Goal: Information Seeking & Learning: Learn about a topic

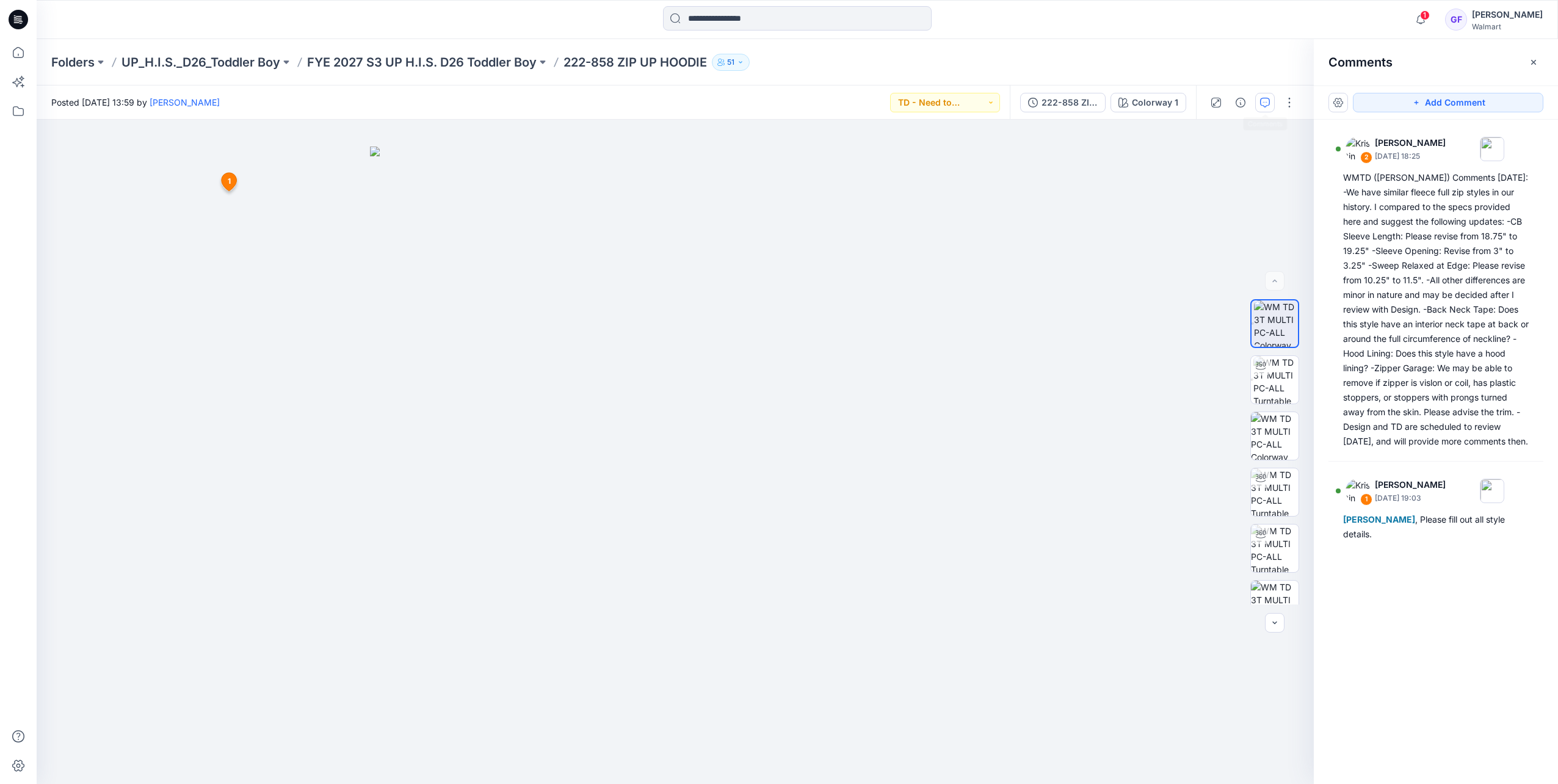
click at [821, 52] on div "Folders UP_H.I.S._D26_Toddler Boy FYE 2027 S3 UP H.I.S. D26 Toddler Boy 222-858…" at bounding box center [797, 62] width 1522 height 46
click at [178, 61] on p "UP_H.I.S._D26_Toddler Boy" at bounding box center [200, 62] width 159 height 17
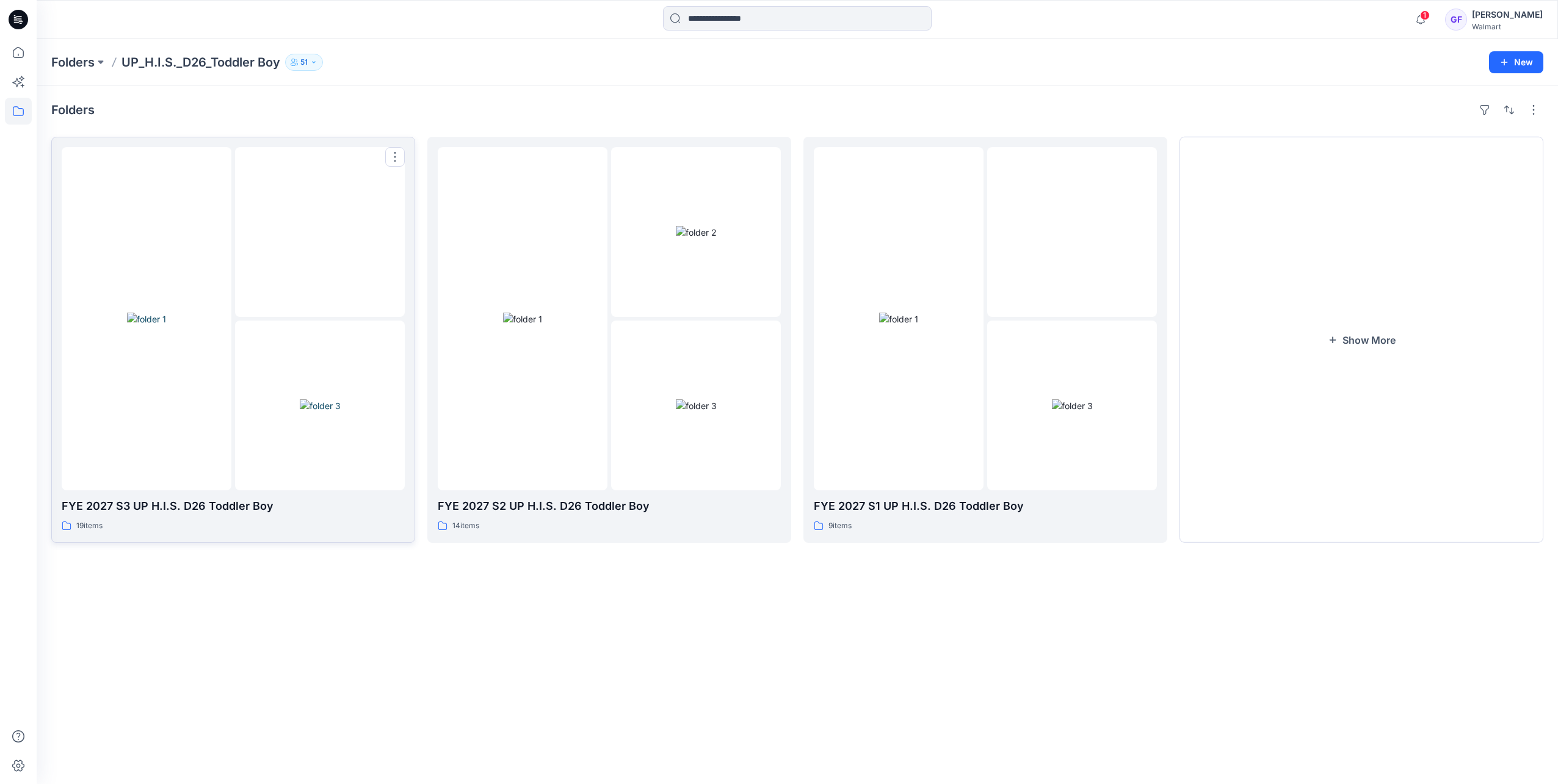
click at [300, 399] on img at bounding box center [320, 405] width 41 height 13
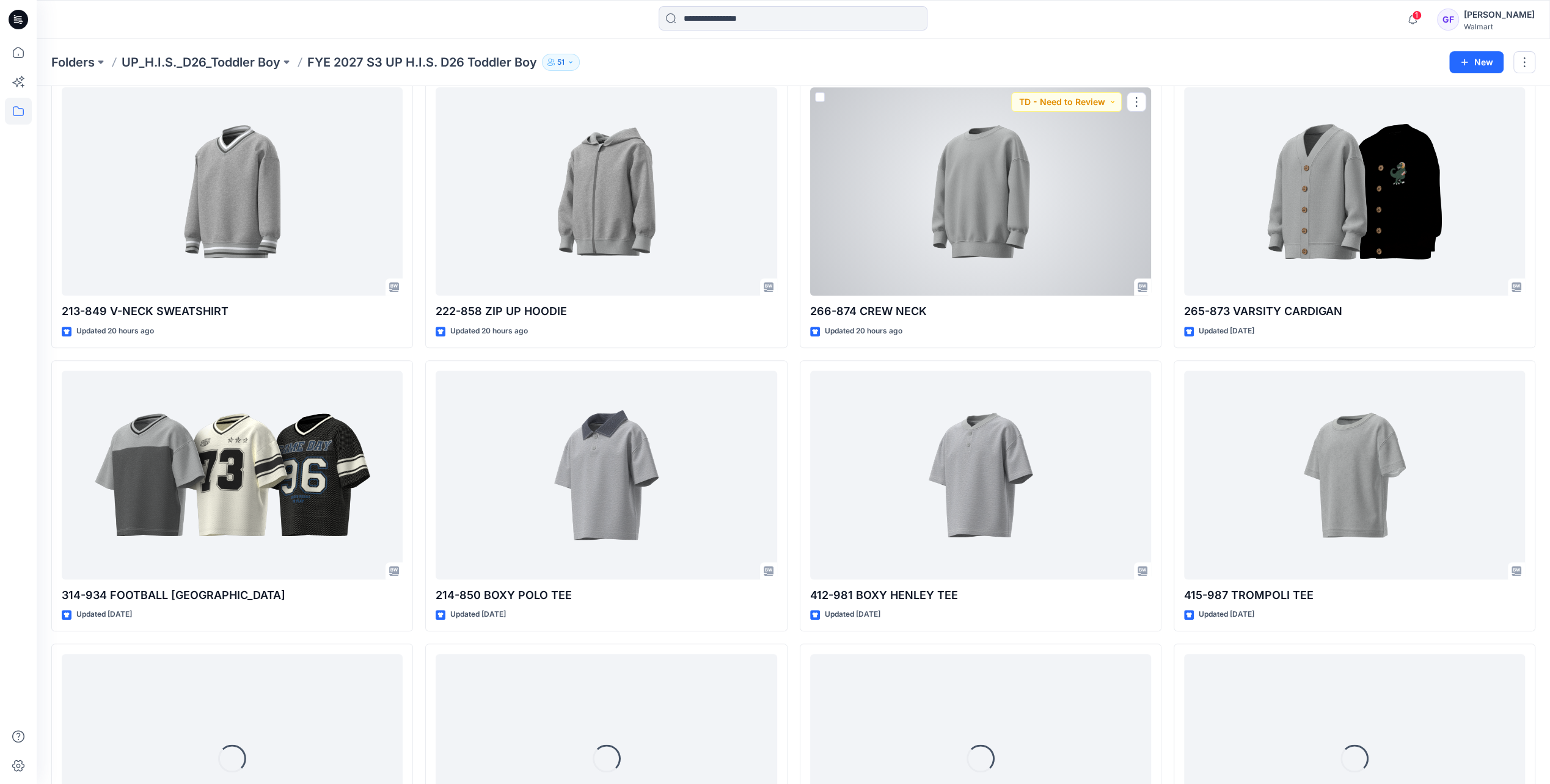
scroll to position [370, 0]
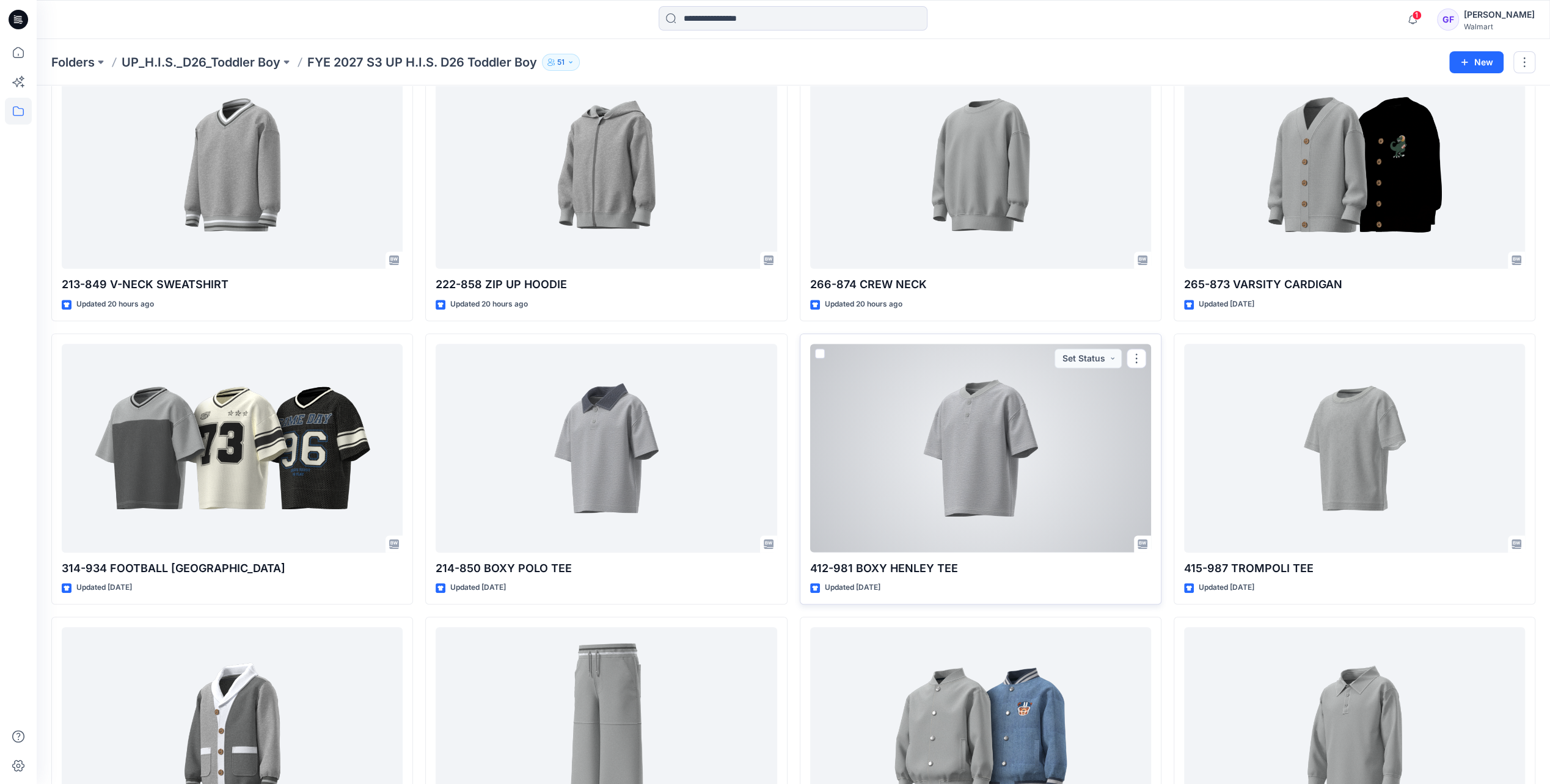
click at [979, 475] on div at bounding box center [980, 448] width 341 height 208
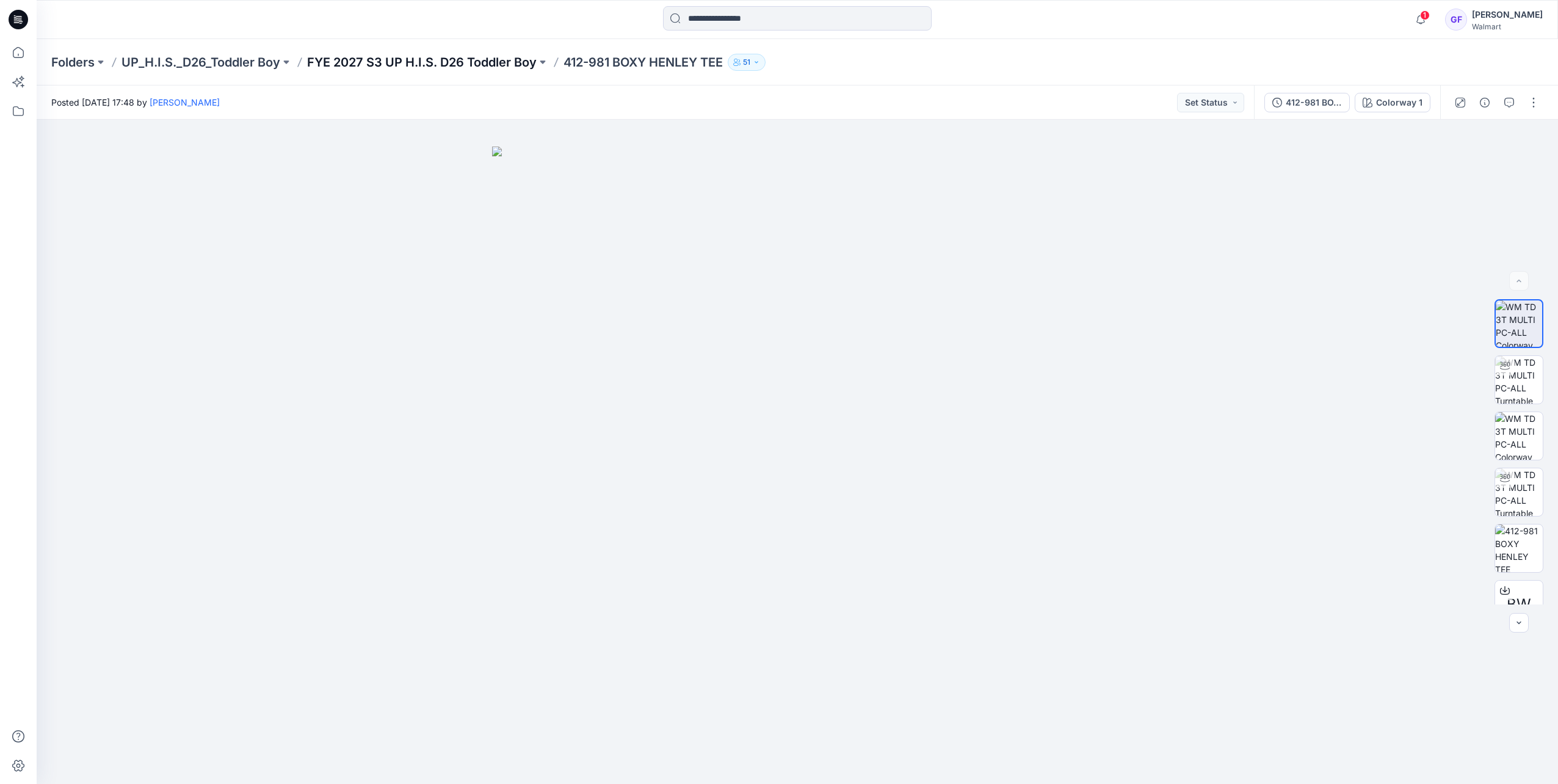
click at [450, 61] on p "FYE 2027 S3 UP H.I.S. D26 Toddler Boy" at bounding box center [421, 62] width 230 height 17
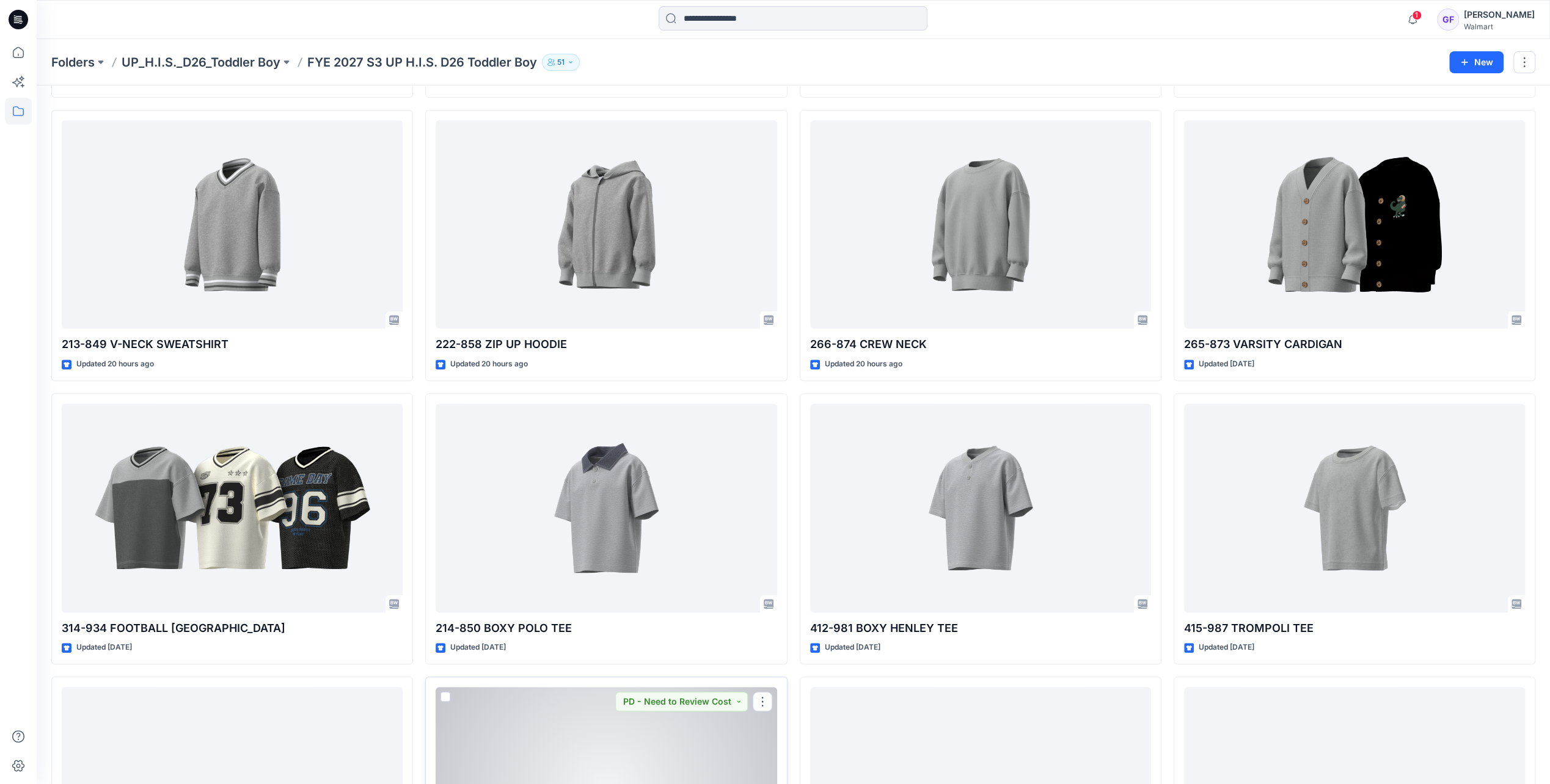
scroll to position [282, 0]
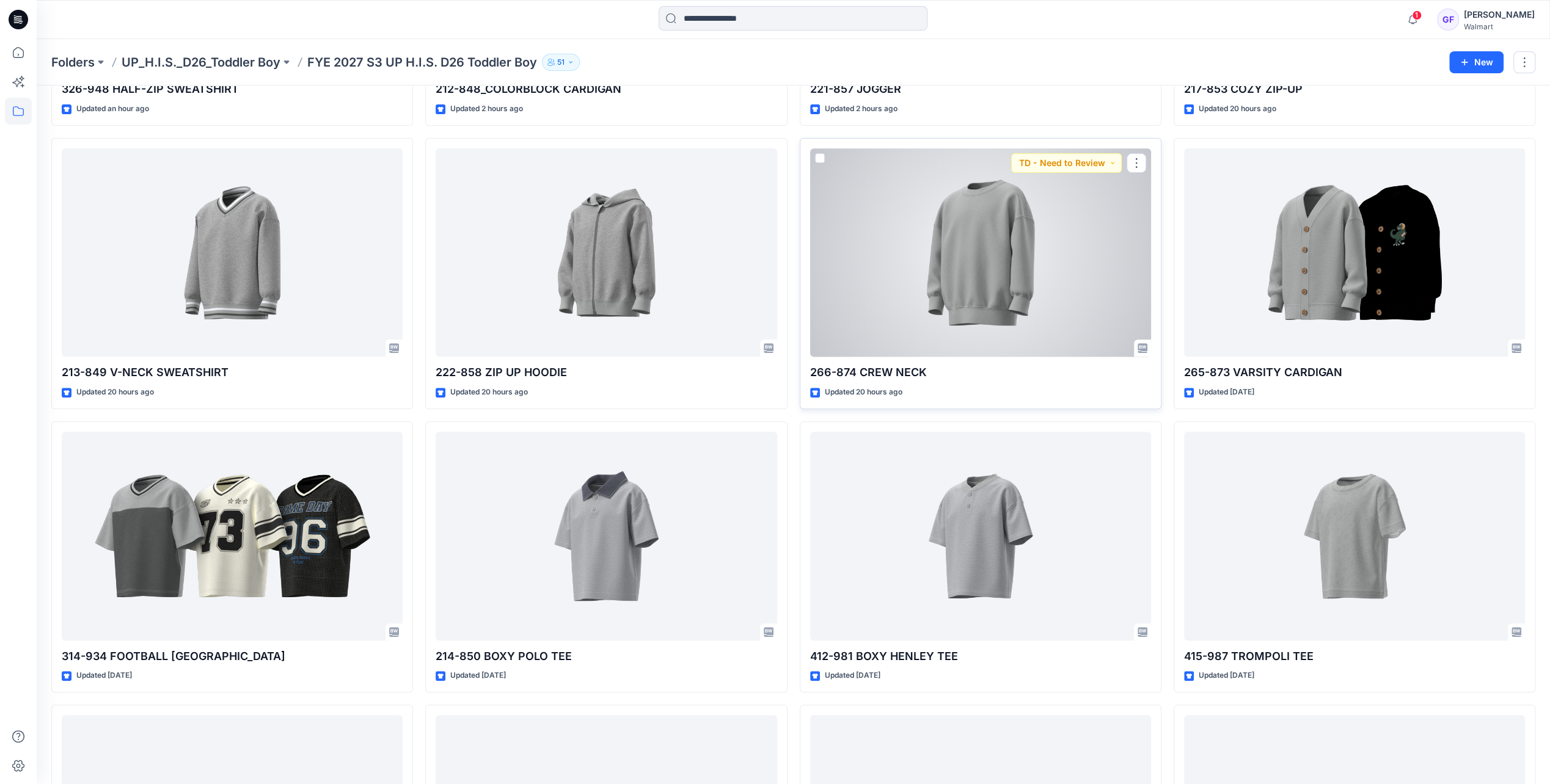
click at [965, 276] on div at bounding box center [980, 252] width 341 height 208
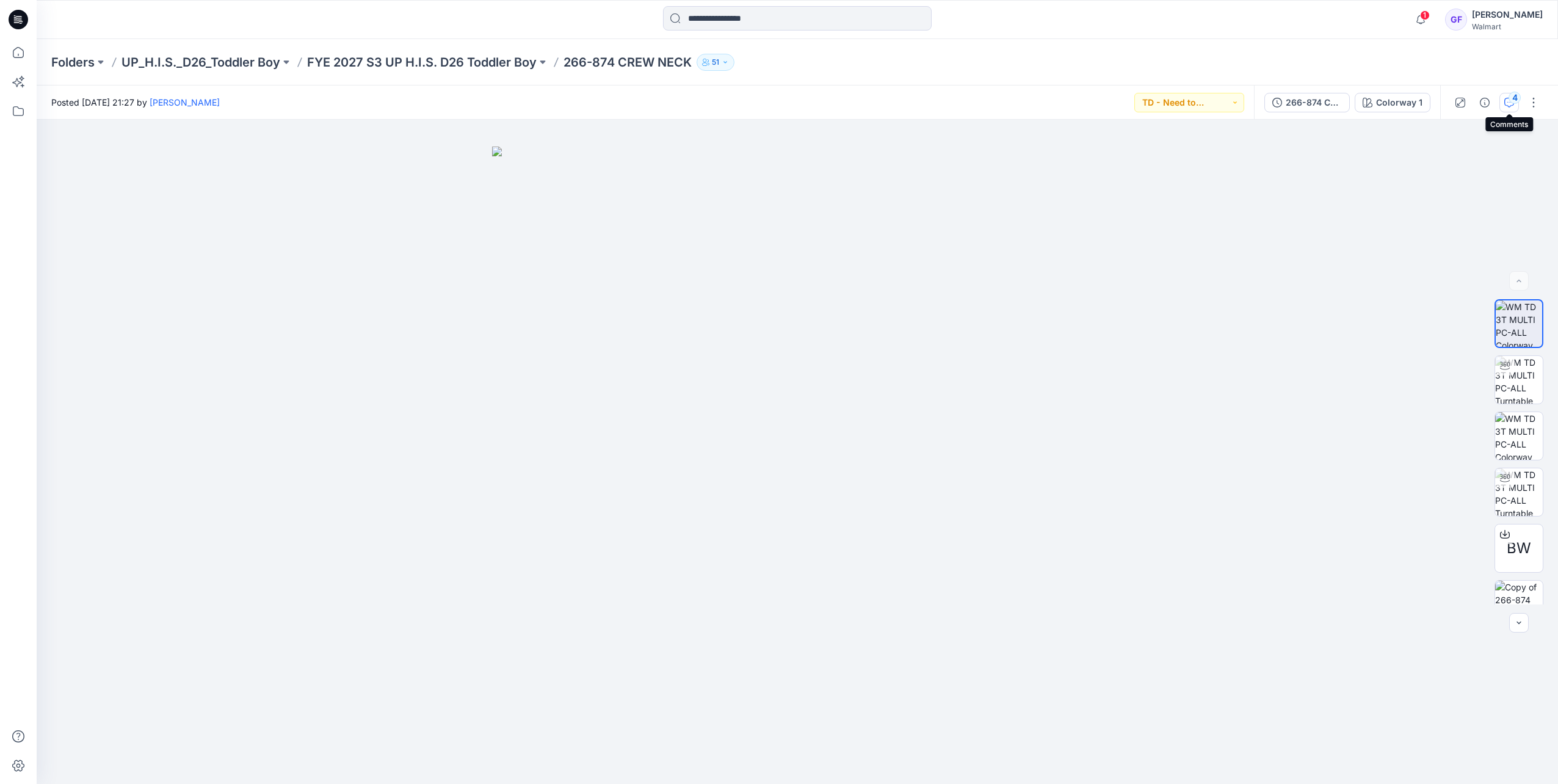
click at [1037, 95] on div "4" at bounding box center [1515, 98] width 12 height 12
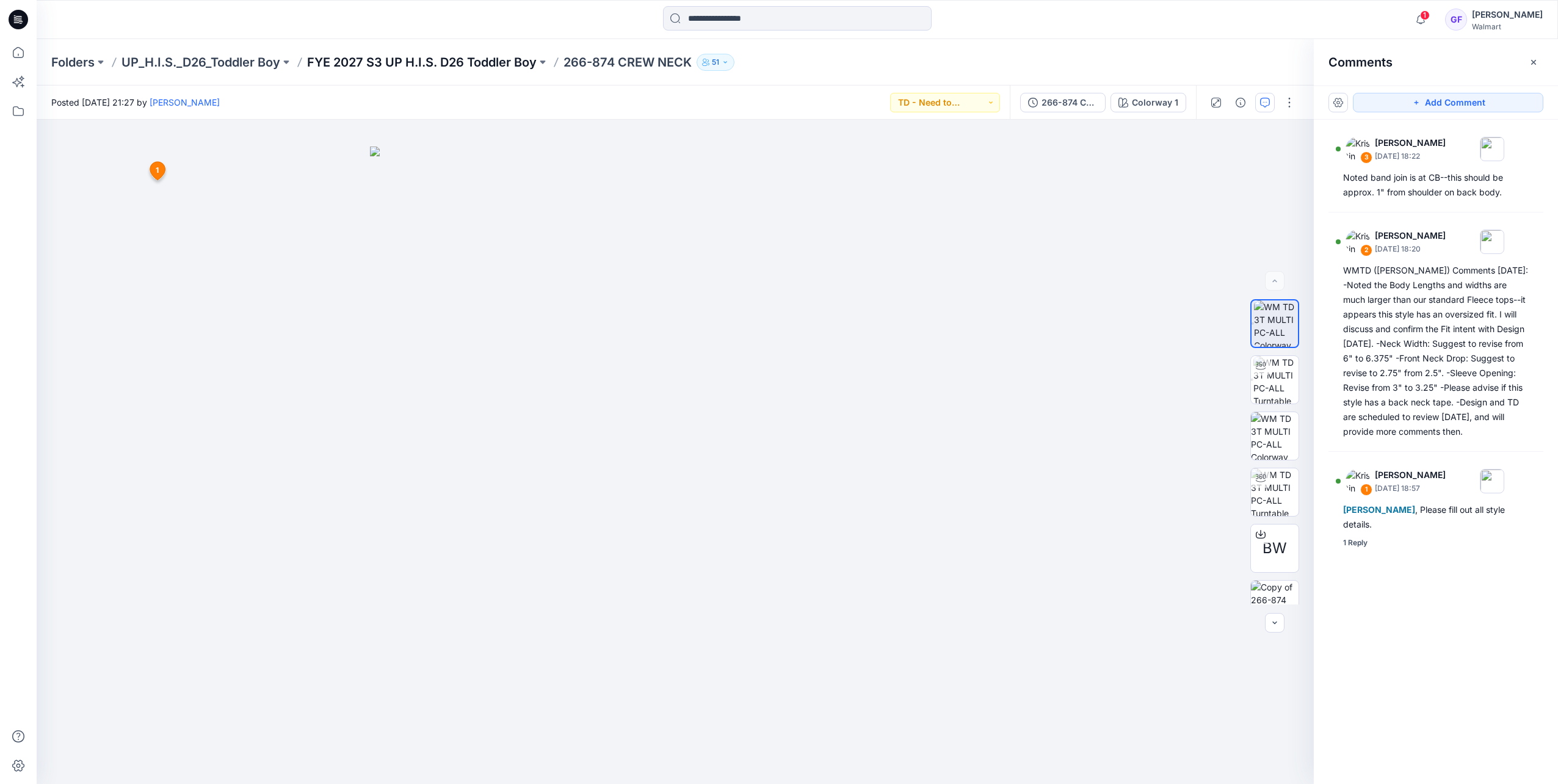
click at [416, 57] on p "FYE 2027 S3 UP H.I.S. D26 Toddler Boy" at bounding box center [421, 62] width 230 height 17
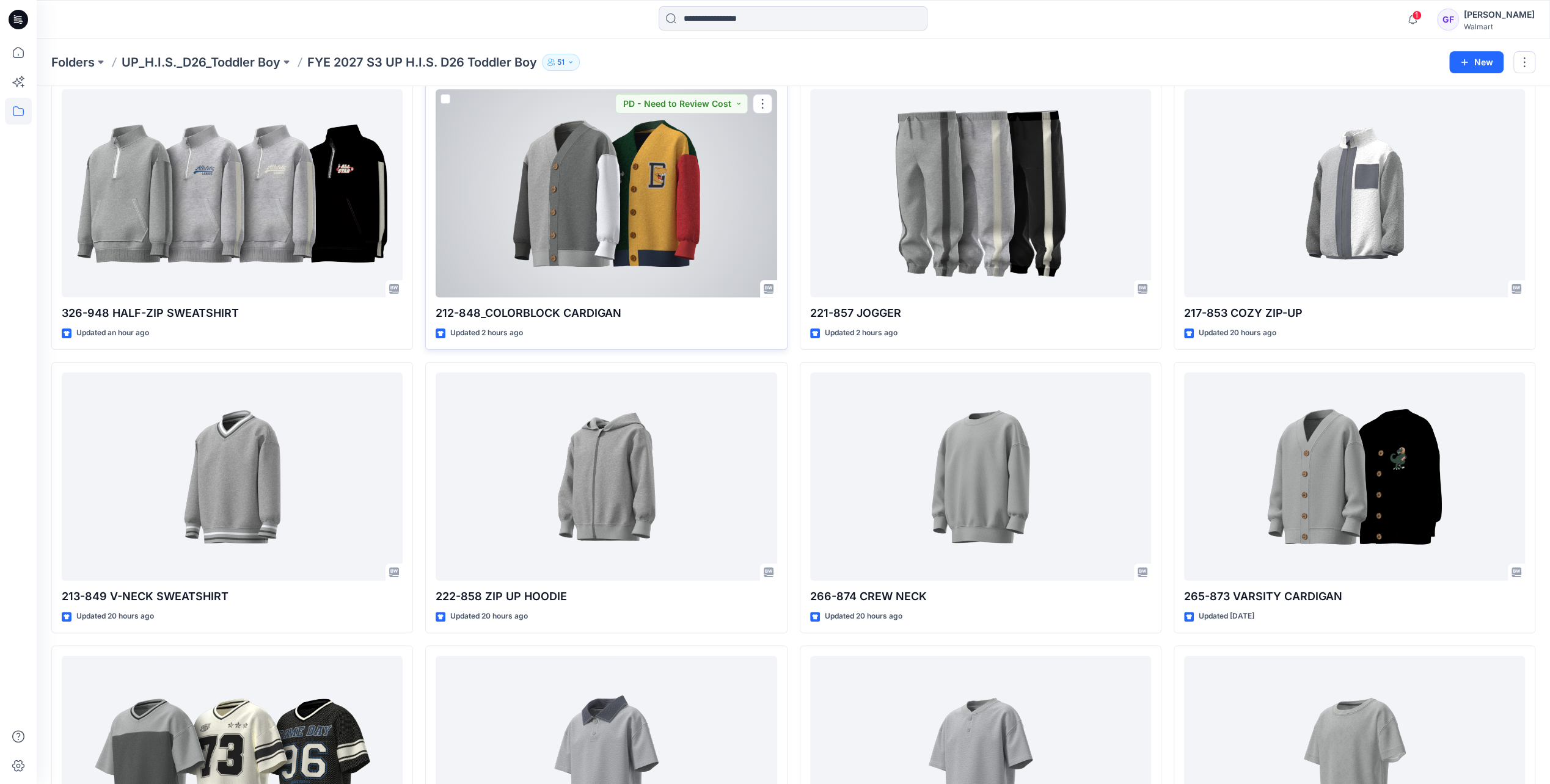
scroll to position [61, 0]
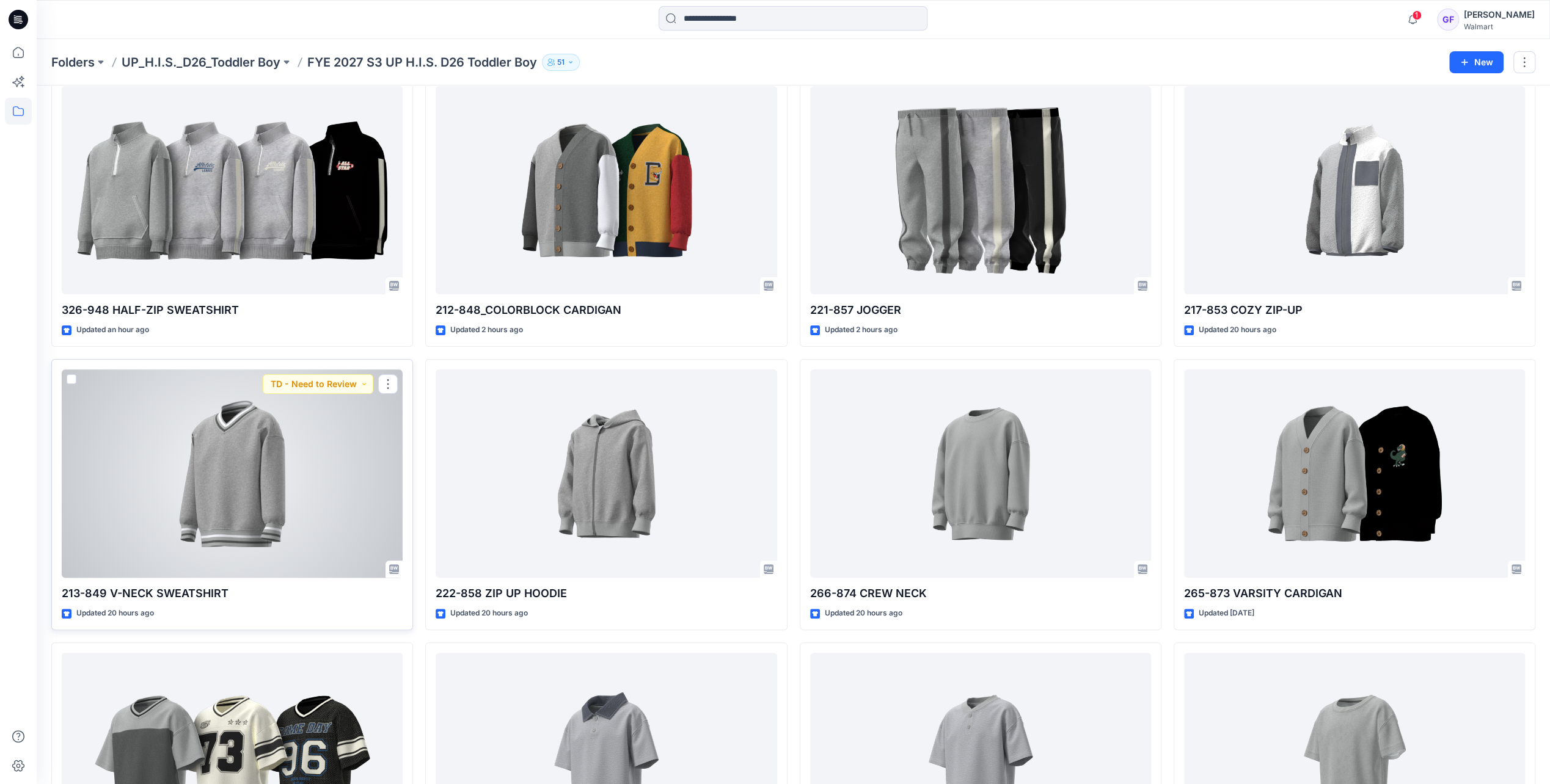
click at [269, 507] on div at bounding box center [232, 473] width 341 height 208
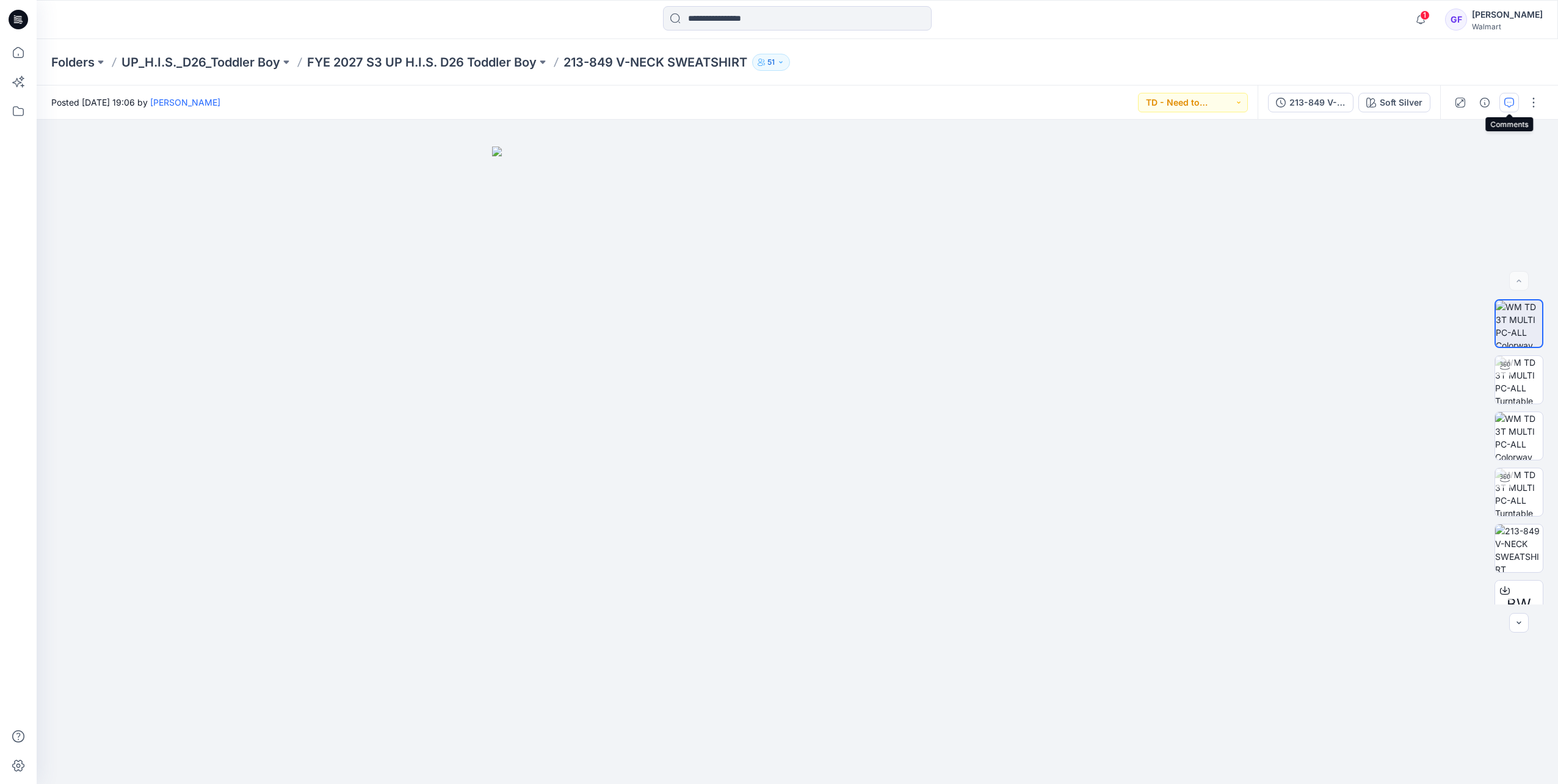
click at [1037, 95] on button "button" at bounding box center [1509, 103] width 19 height 19
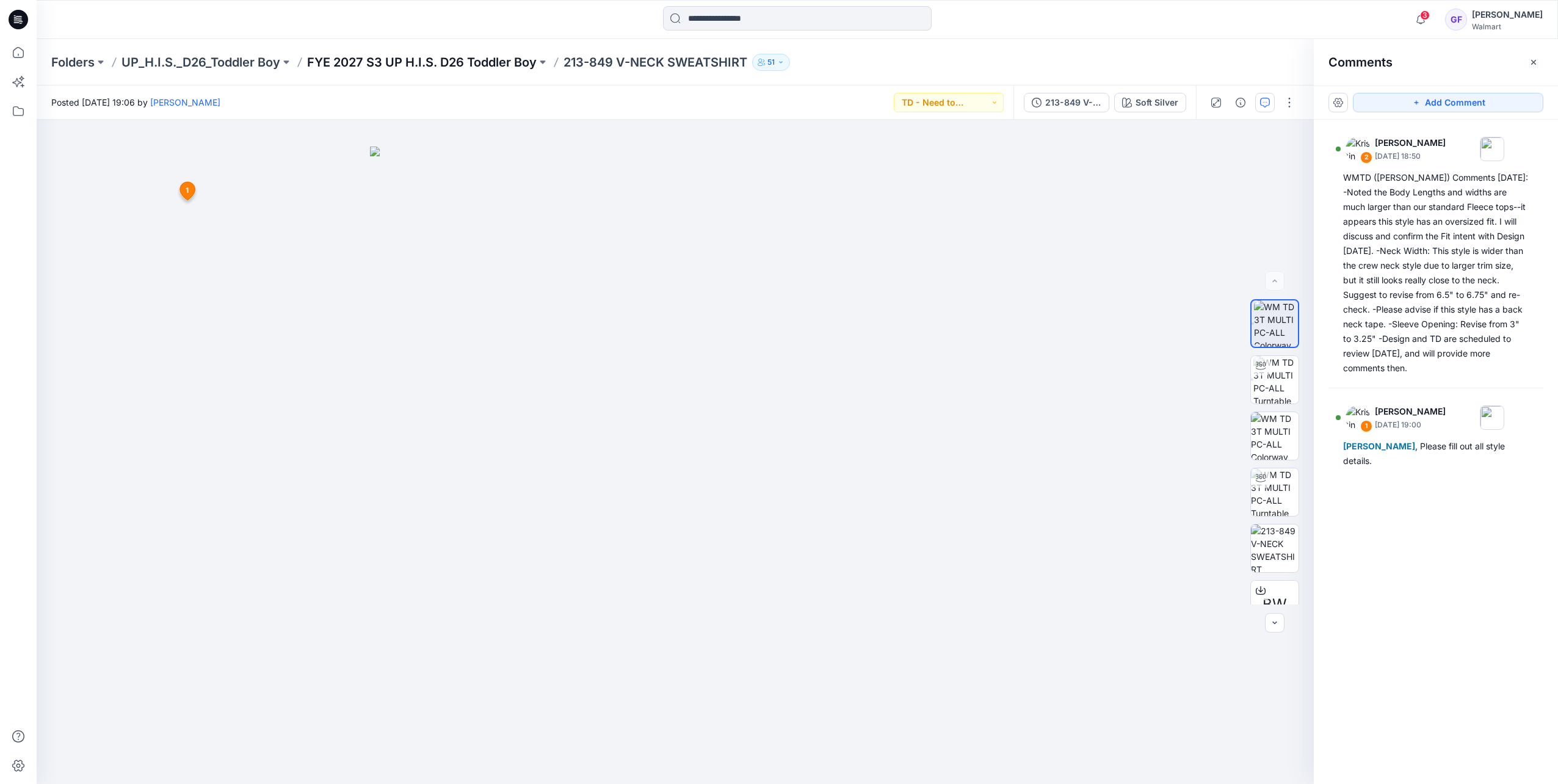
click at [455, 66] on p "FYE 2027 S3 UP H.I.S. D26 Toddler Boy" at bounding box center [421, 62] width 230 height 17
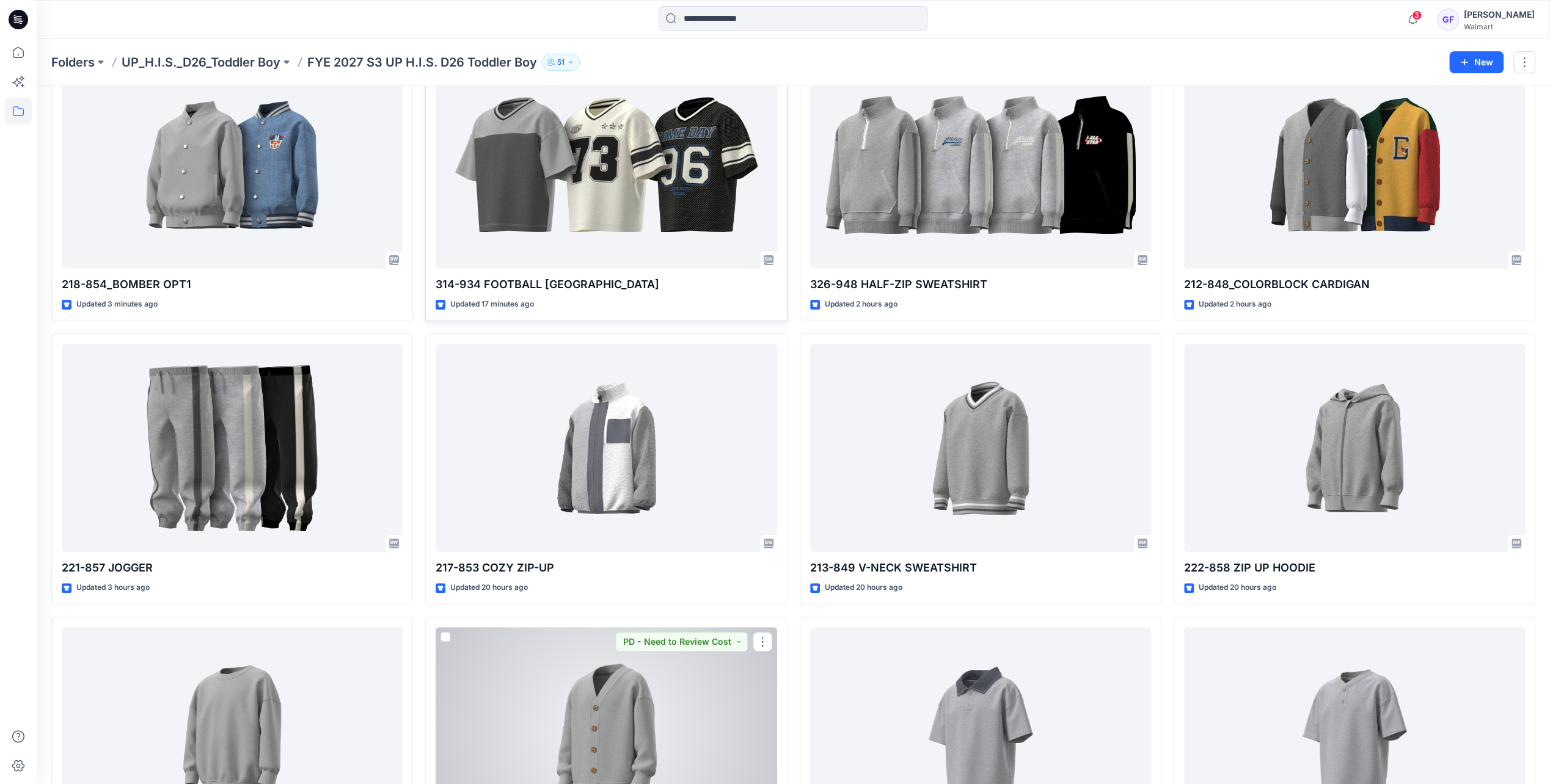
scroll to position [38, 0]
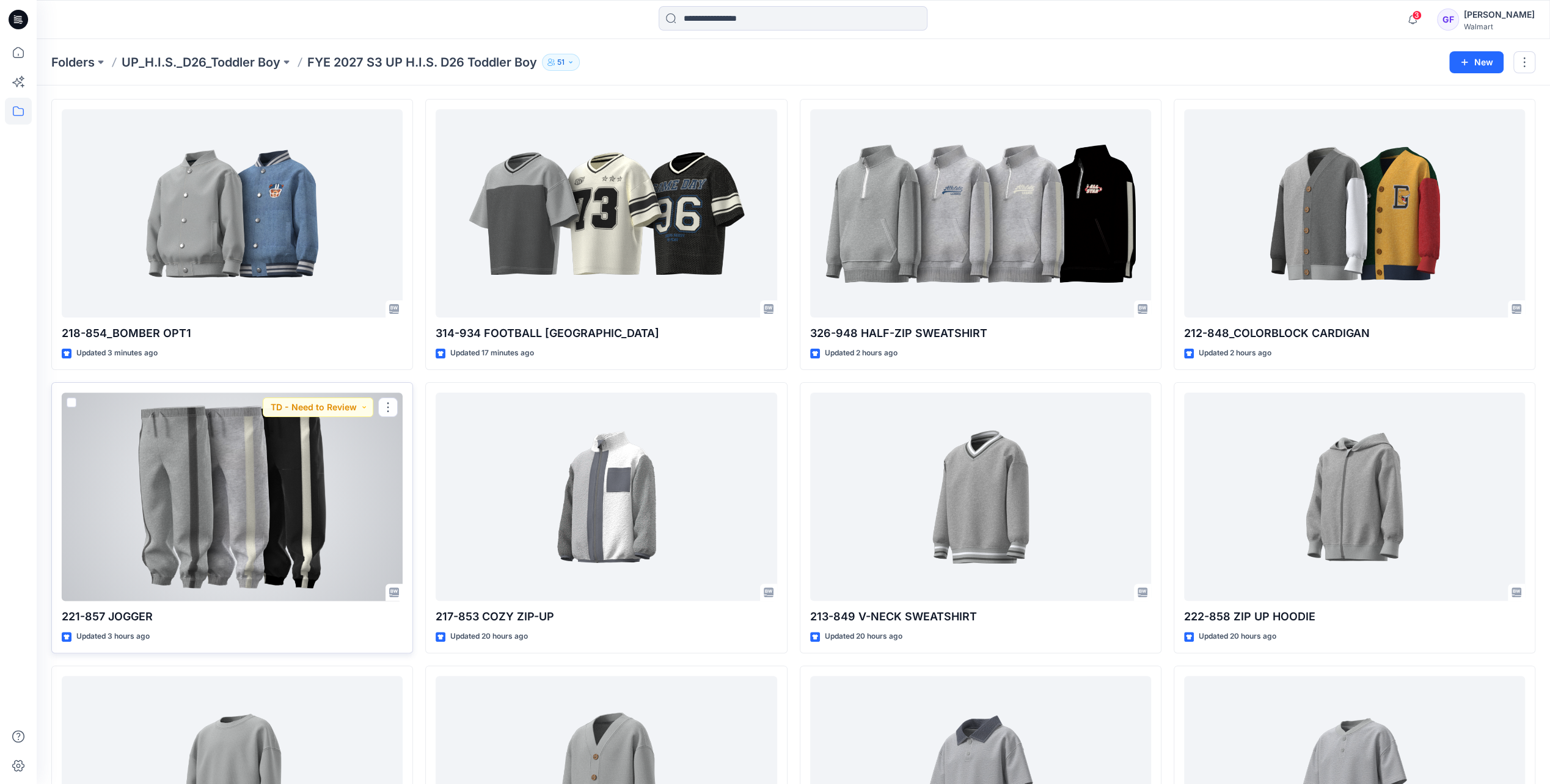
click at [270, 512] on div at bounding box center [232, 497] width 341 height 208
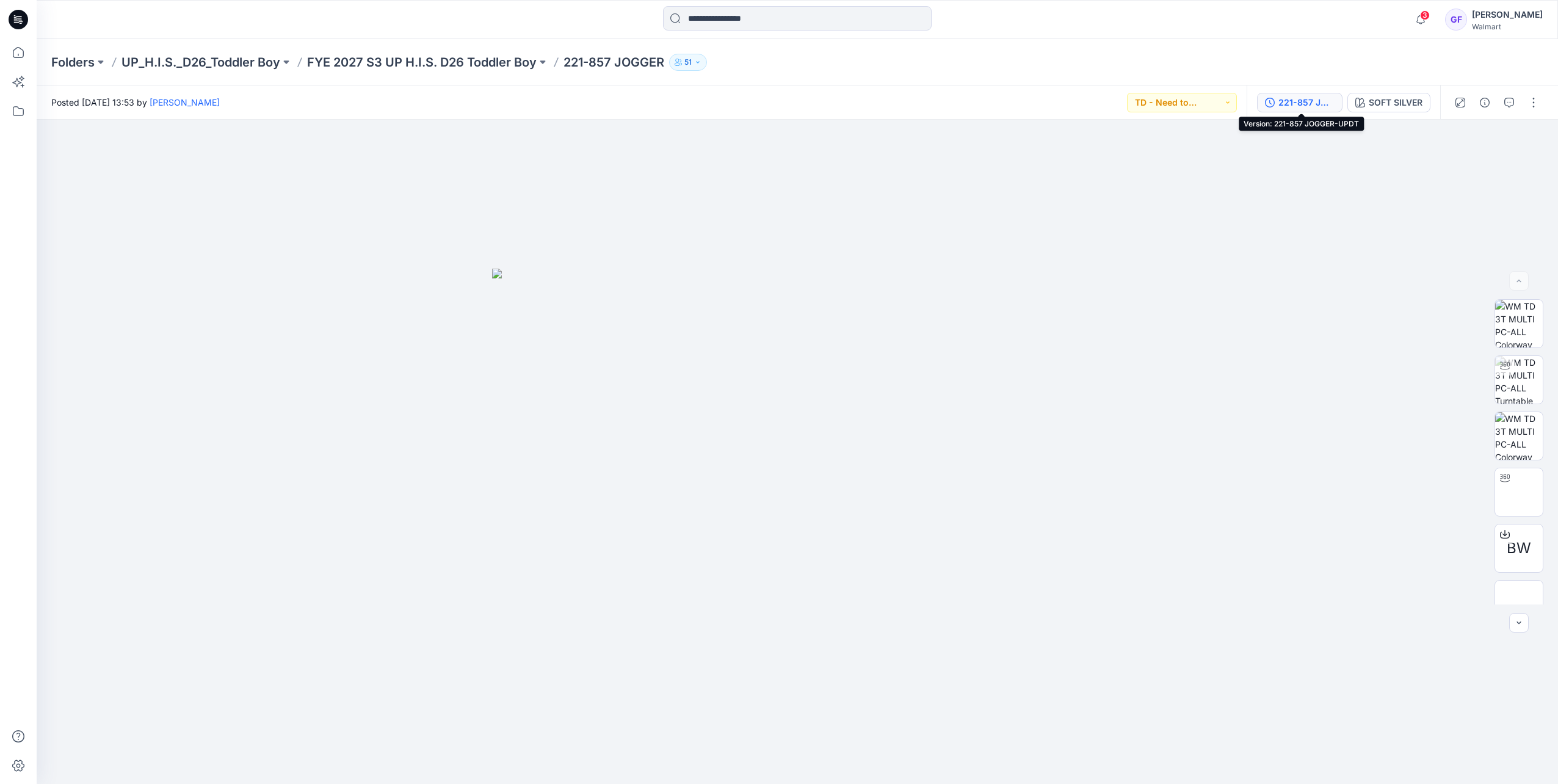
click at [1037, 101] on button "221-857 JOGGER-UPDT" at bounding box center [1300, 103] width 86 height 19
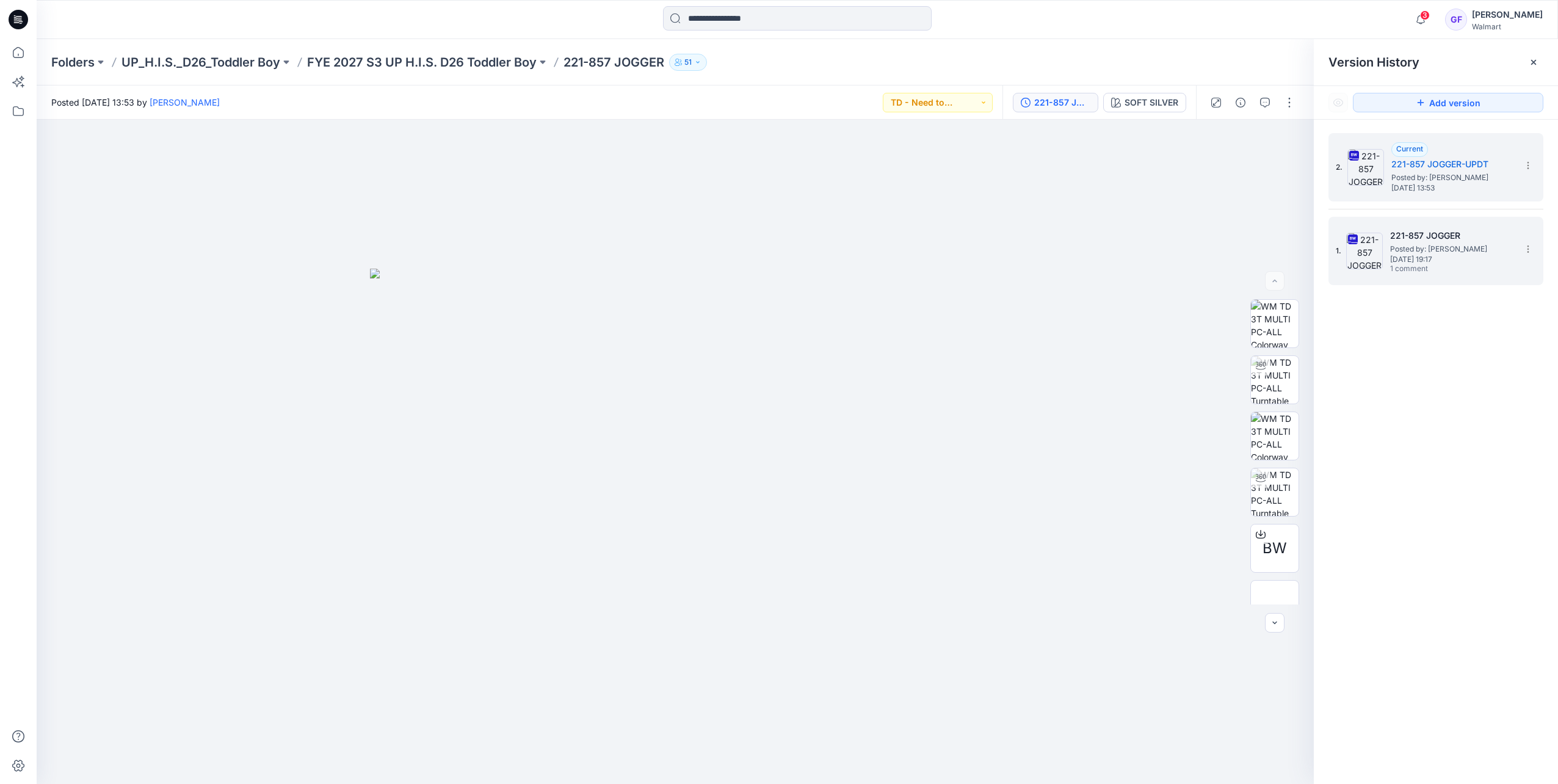
click at [1037, 236] on img at bounding box center [1364, 251] width 37 height 37
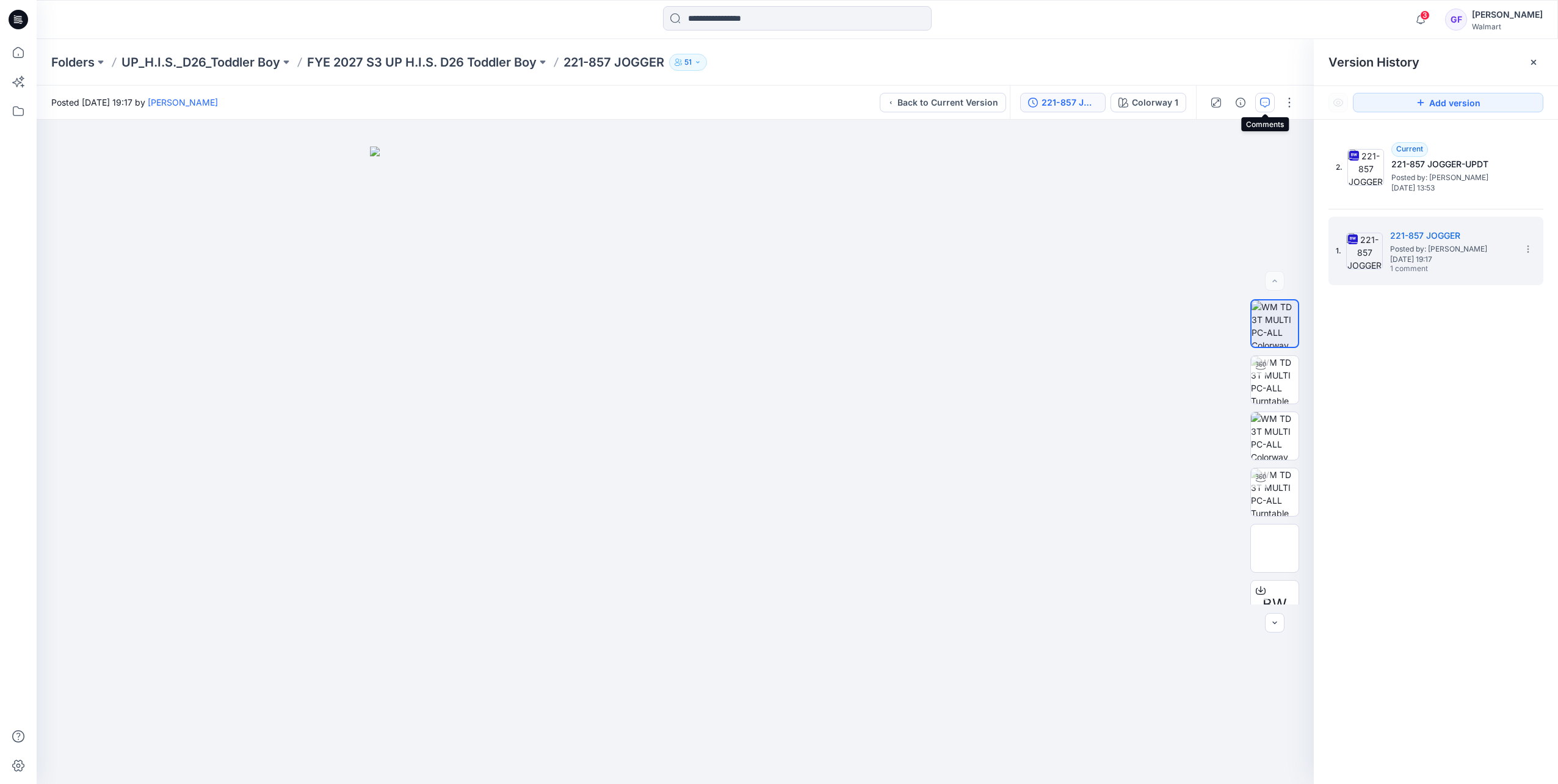
click at [1037, 101] on icon "button" at bounding box center [1265, 103] width 10 height 10
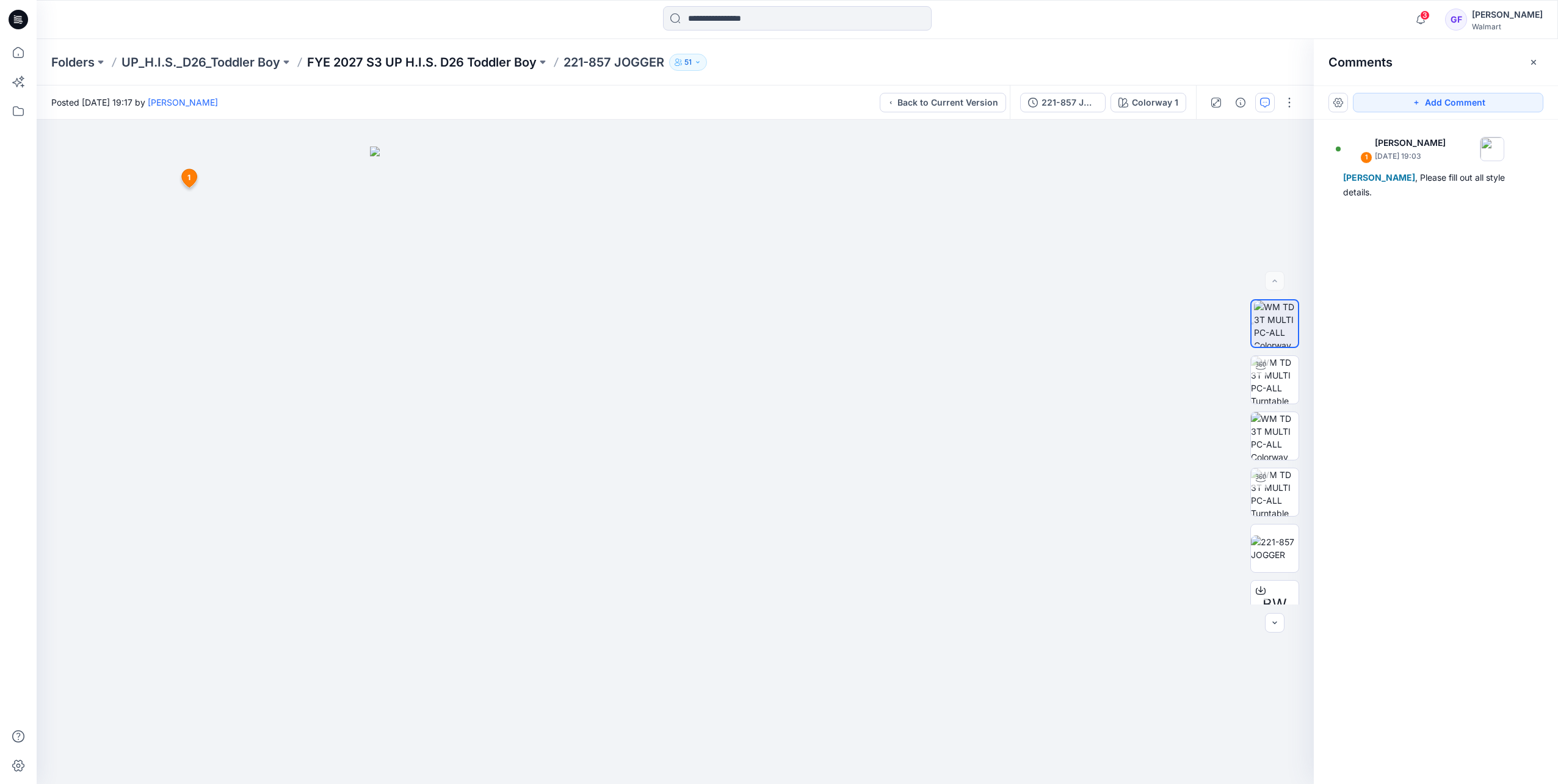
click at [453, 64] on p "FYE 2027 S3 UP H.I.S. D26 Toddler Boy" at bounding box center [421, 62] width 230 height 17
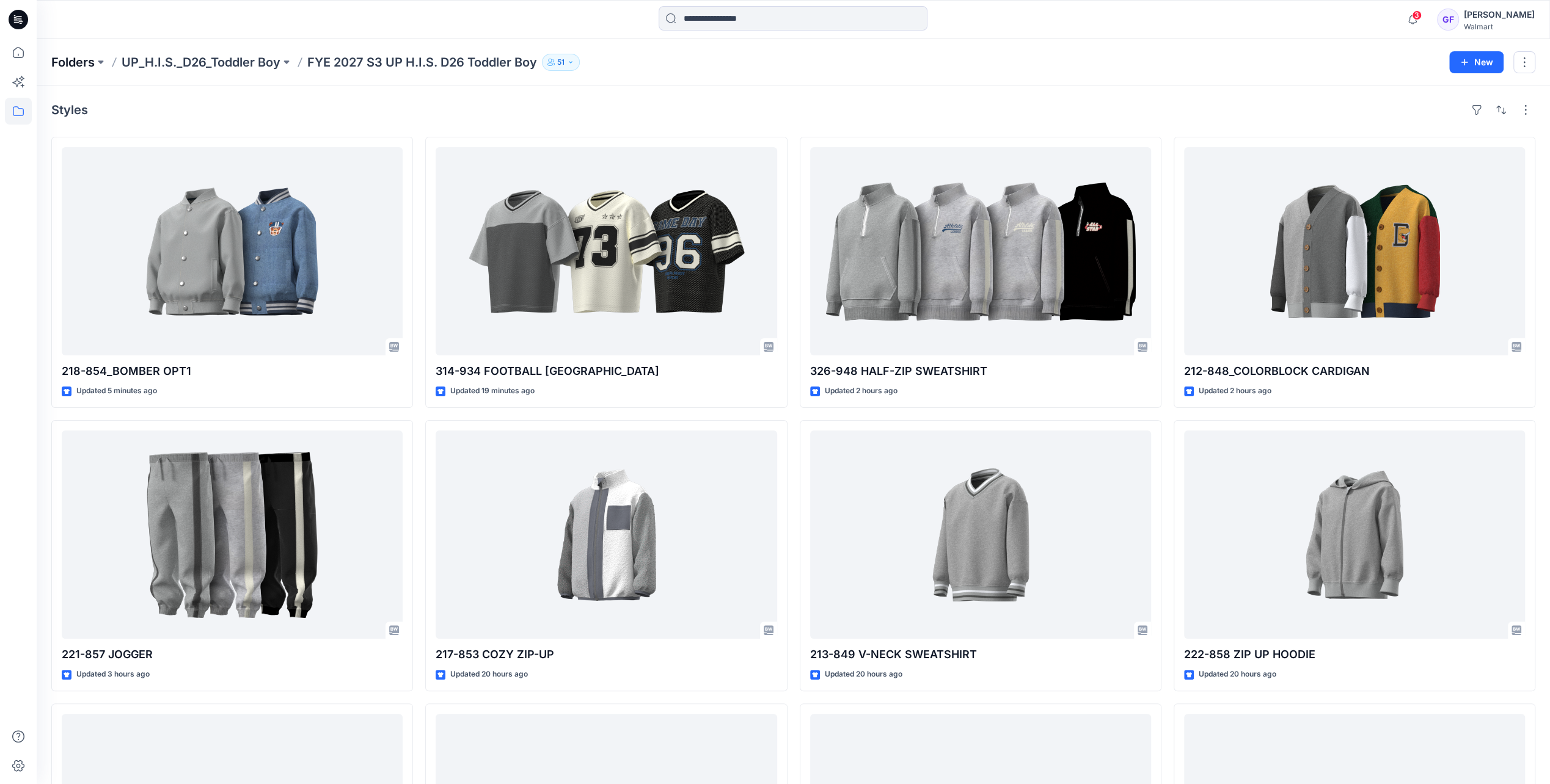
click at [83, 62] on p "Folders" at bounding box center [73, 62] width 44 height 17
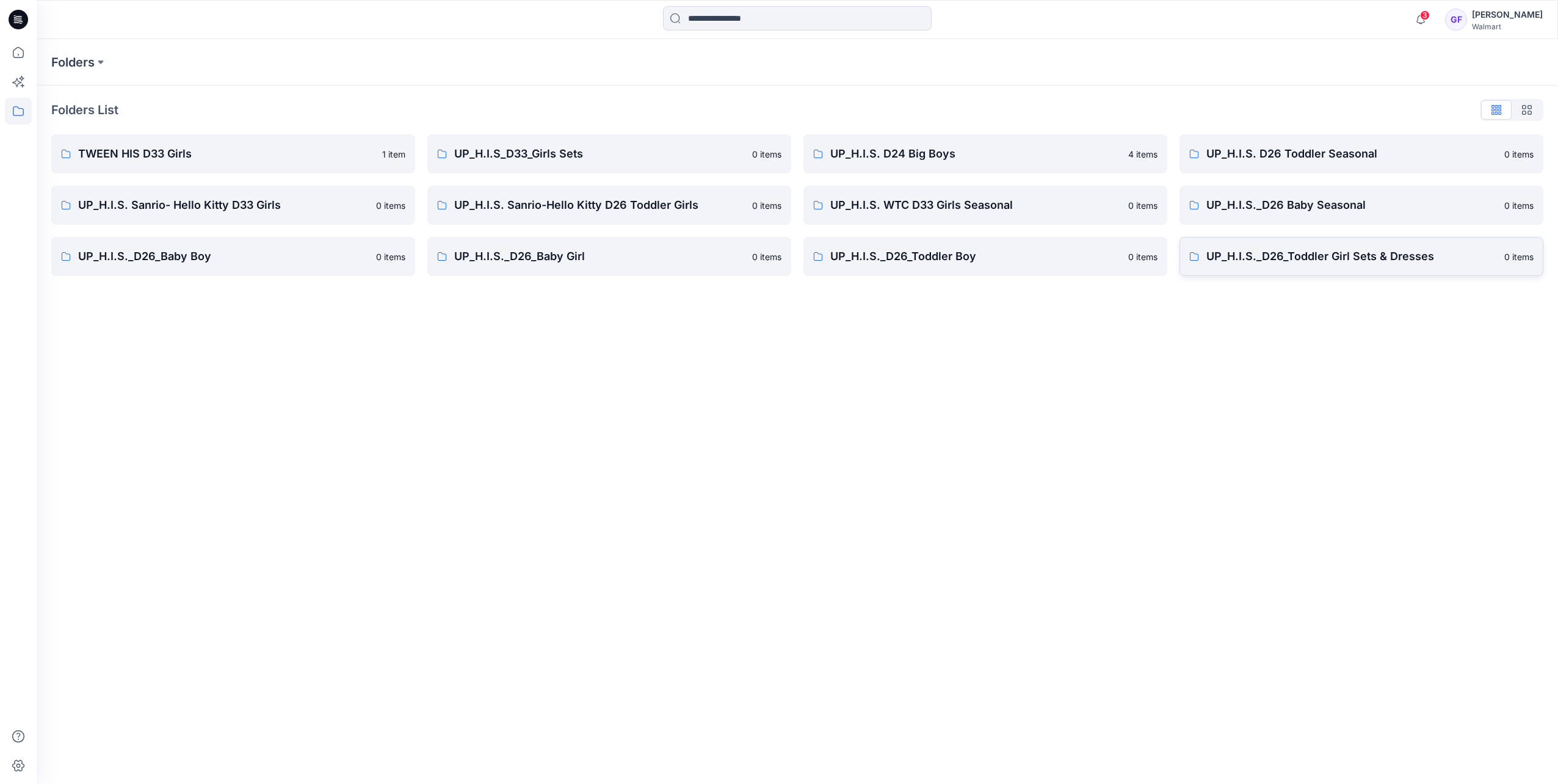
click at [1037, 251] on p "UP_H.I.S._D26_Toddler Girl Sets & Dresses" at bounding box center [1352, 257] width 291 height 17
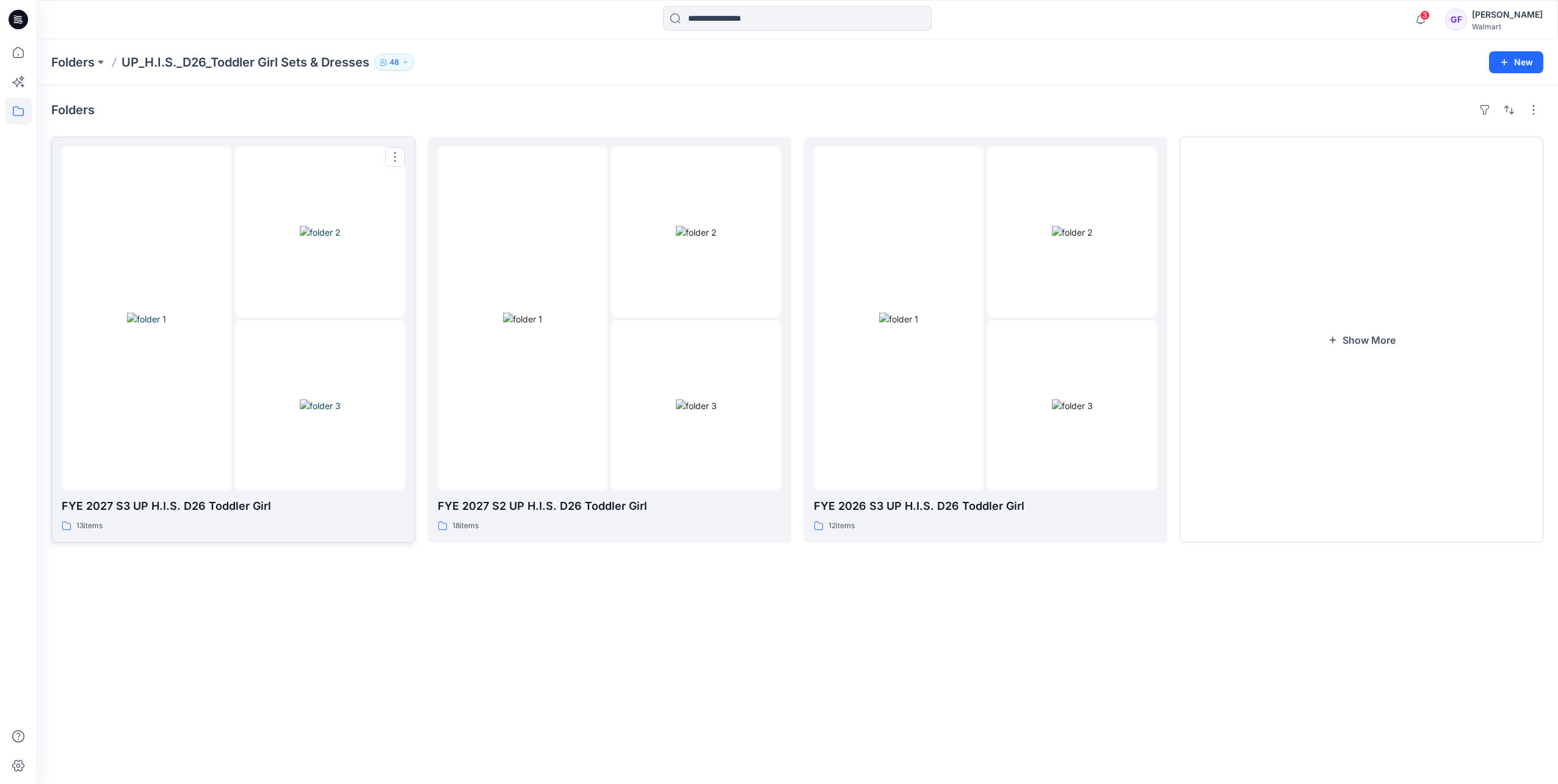
click at [244, 385] on div at bounding box center [320, 405] width 170 height 170
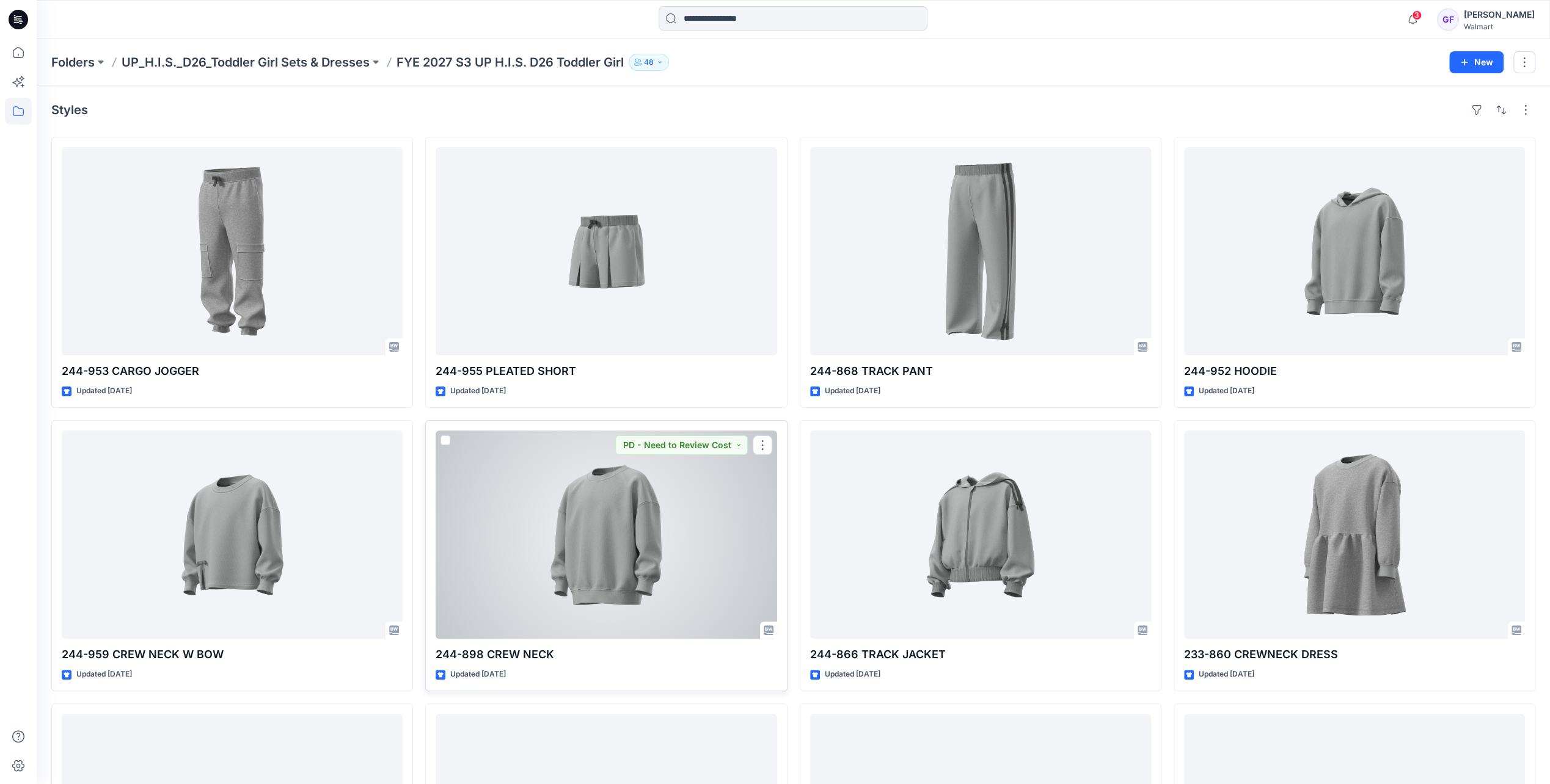
click at [621, 521] on div at bounding box center [606, 534] width 341 height 208
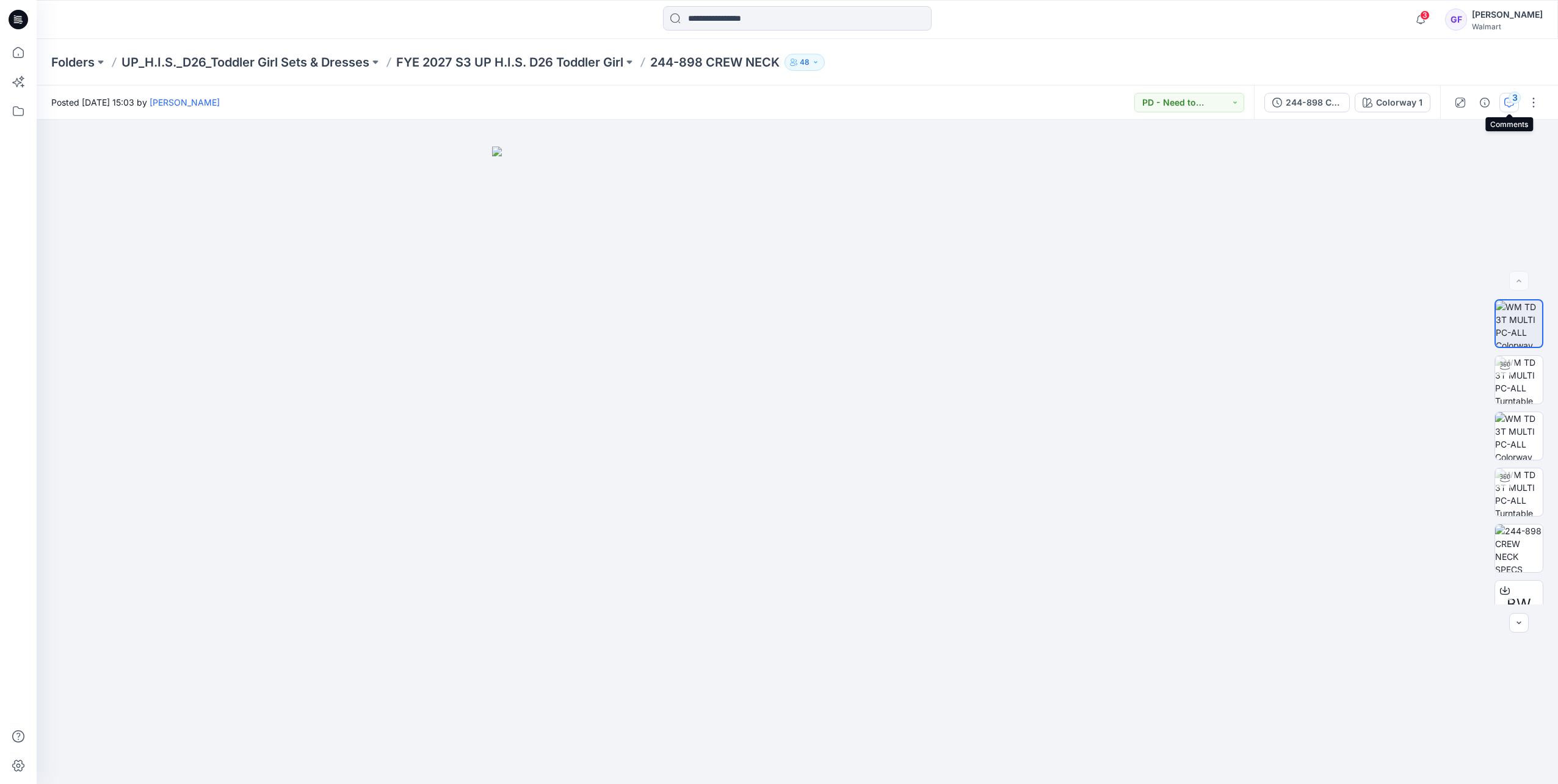
click at [1037, 99] on div "3" at bounding box center [1515, 98] width 12 height 12
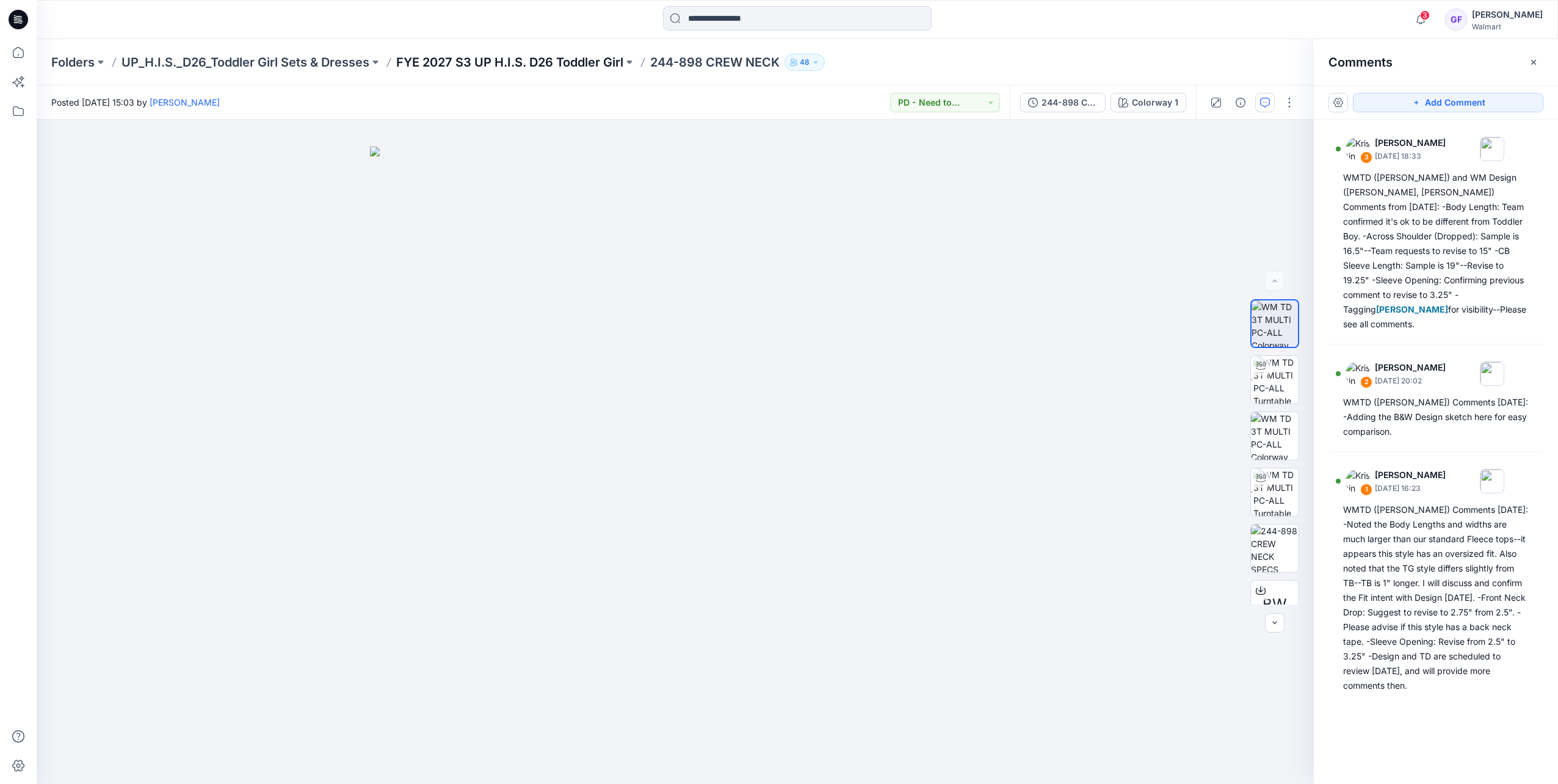
click at [484, 60] on p "FYE 2027 S3 UP H.I.S. D26 Toddler Girl" at bounding box center [509, 62] width 227 height 17
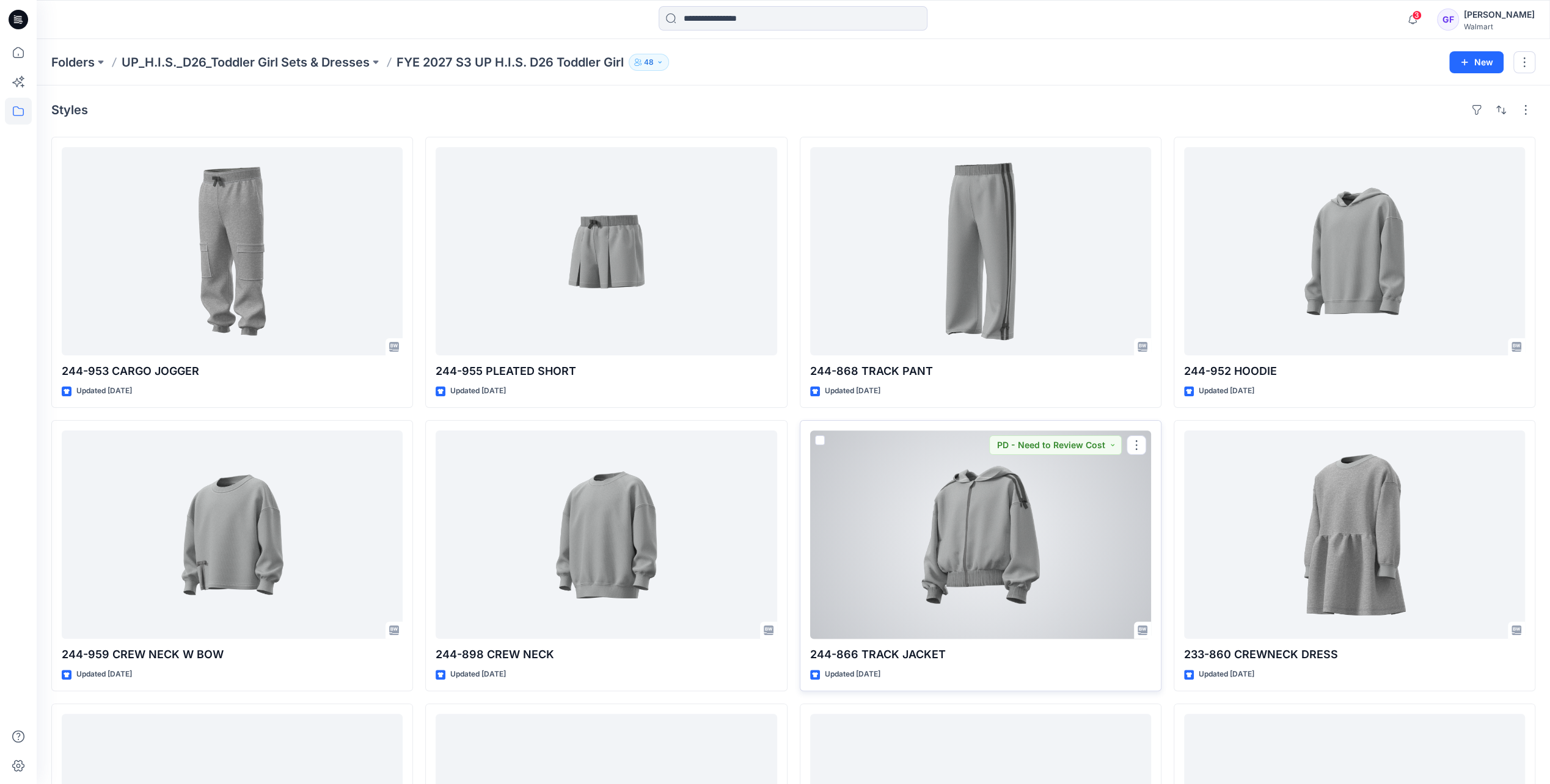
click at [983, 539] on div at bounding box center [980, 534] width 341 height 208
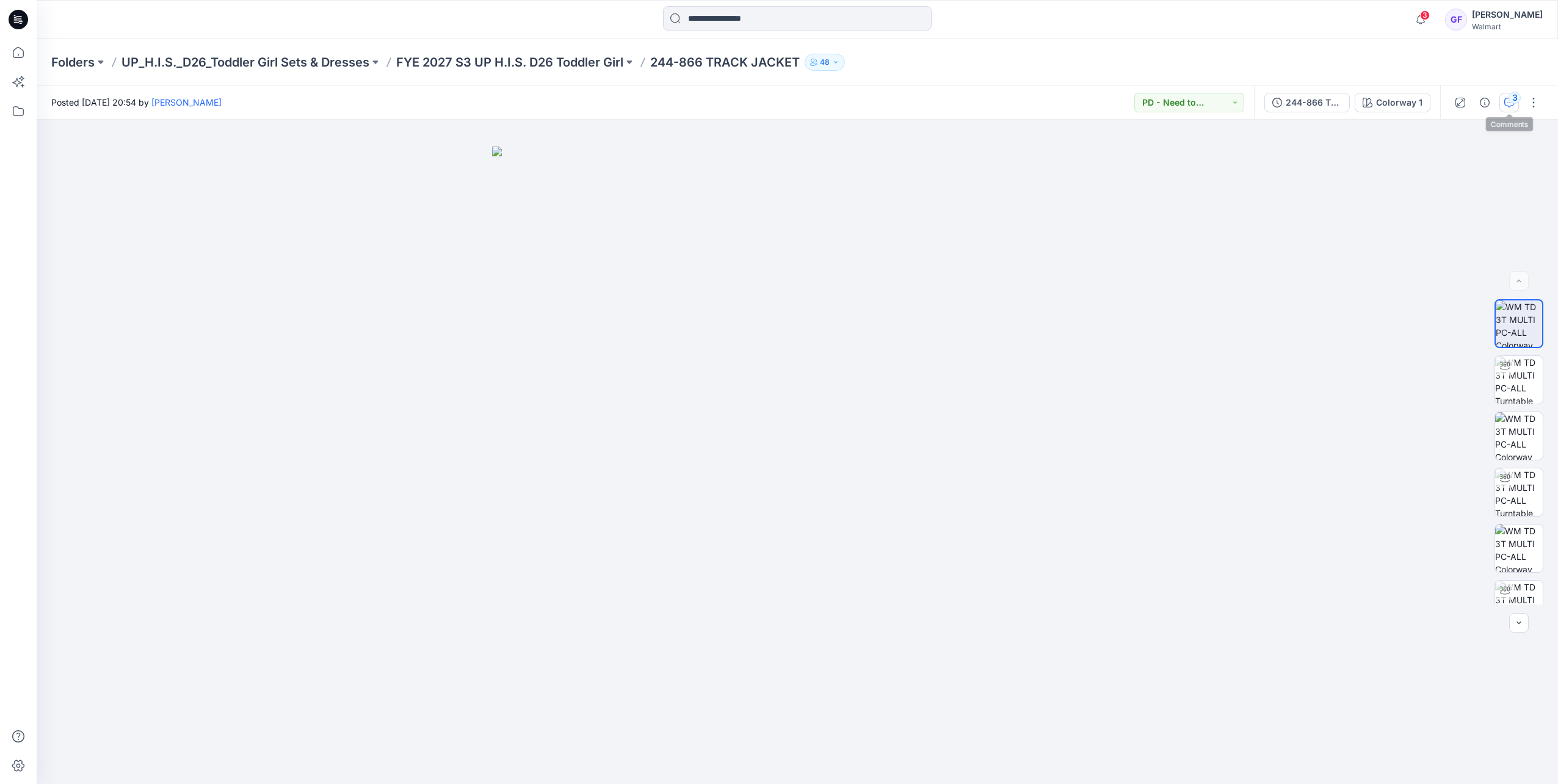
click at [1037, 99] on div "3" at bounding box center [1515, 98] width 12 height 12
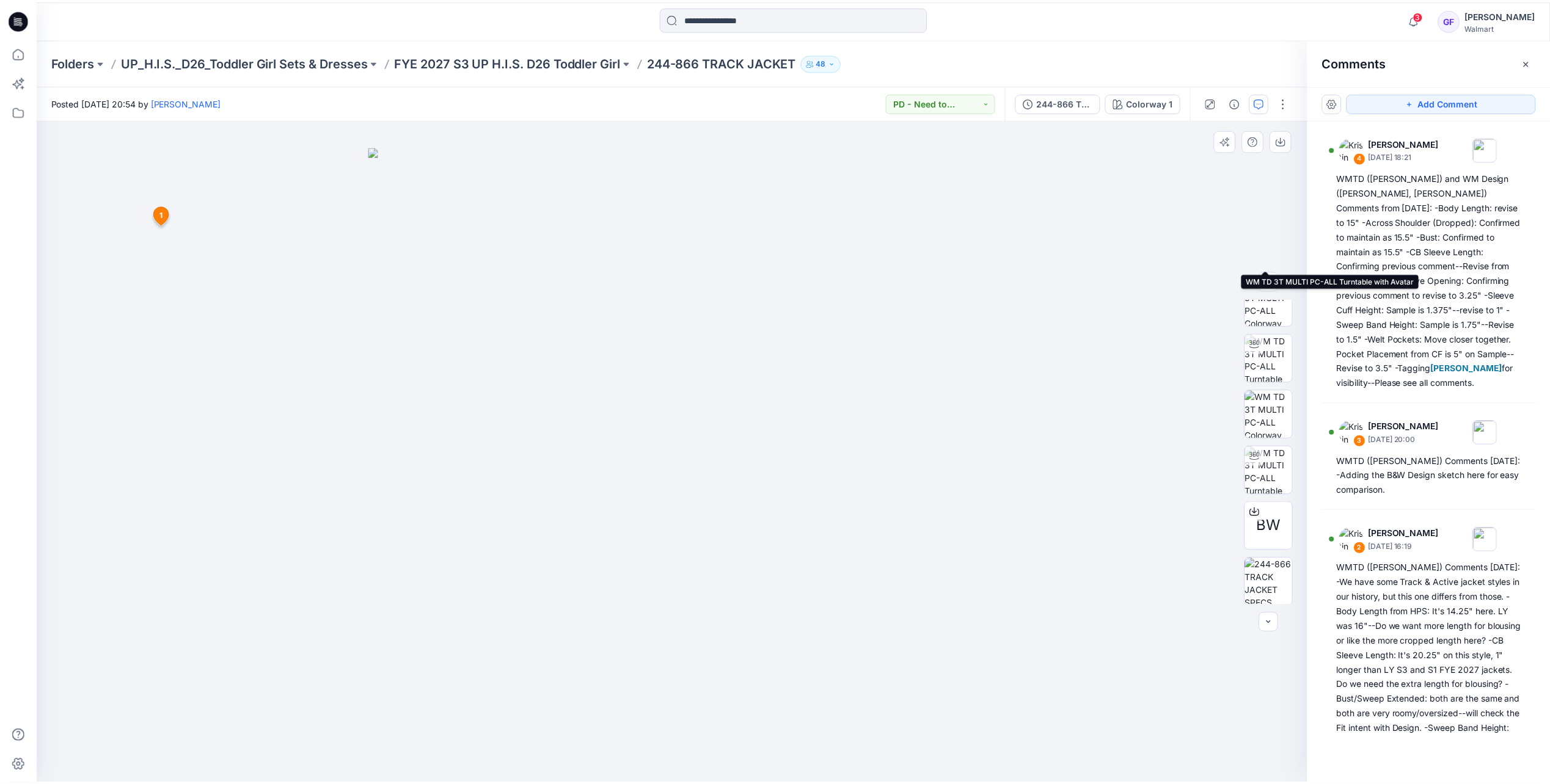
scroll to position [249, 0]
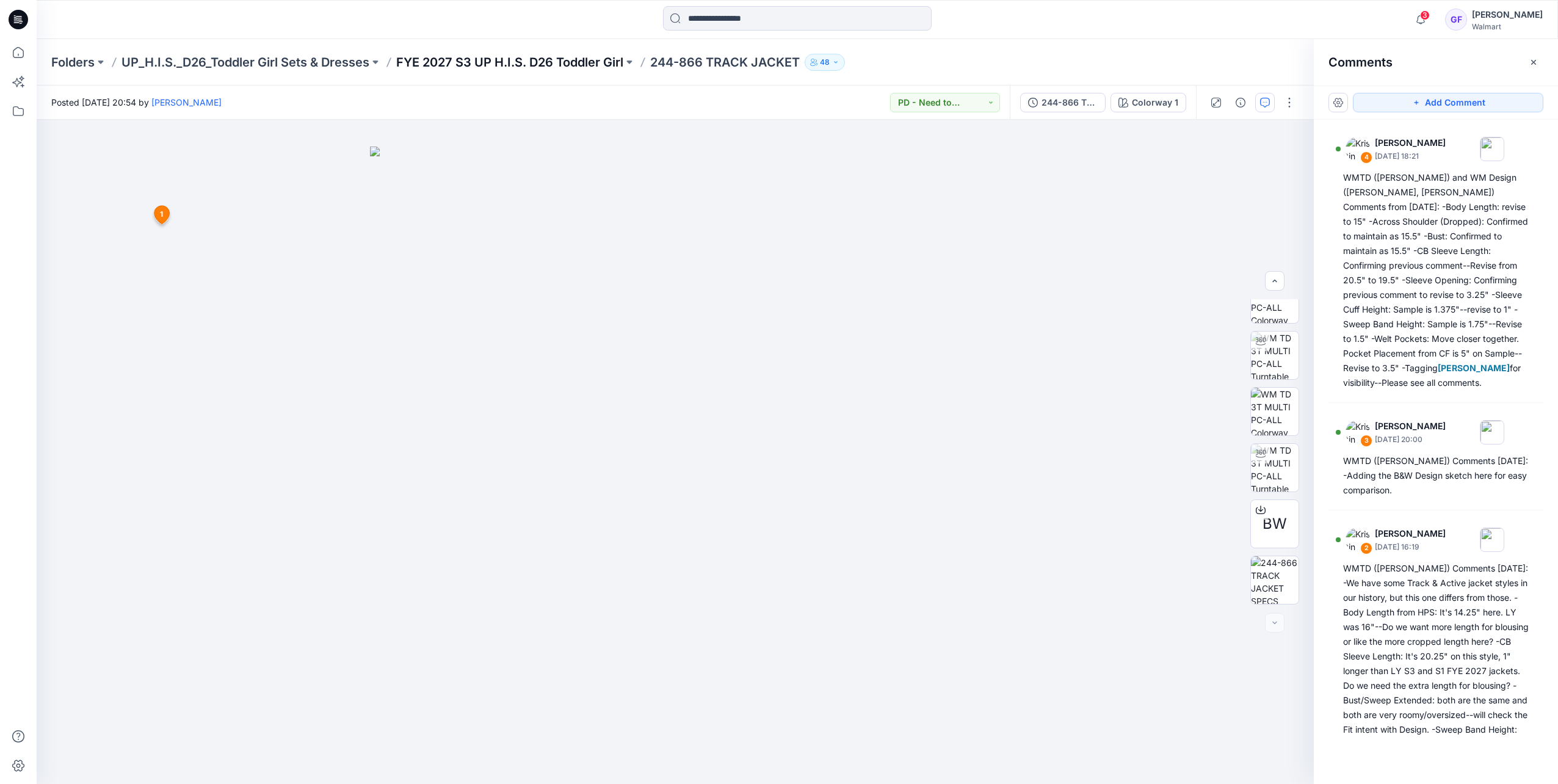
click at [505, 56] on p "FYE 2027 S3 UP H.I.S. D26 Toddler Girl" at bounding box center [509, 62] width 227 height 17
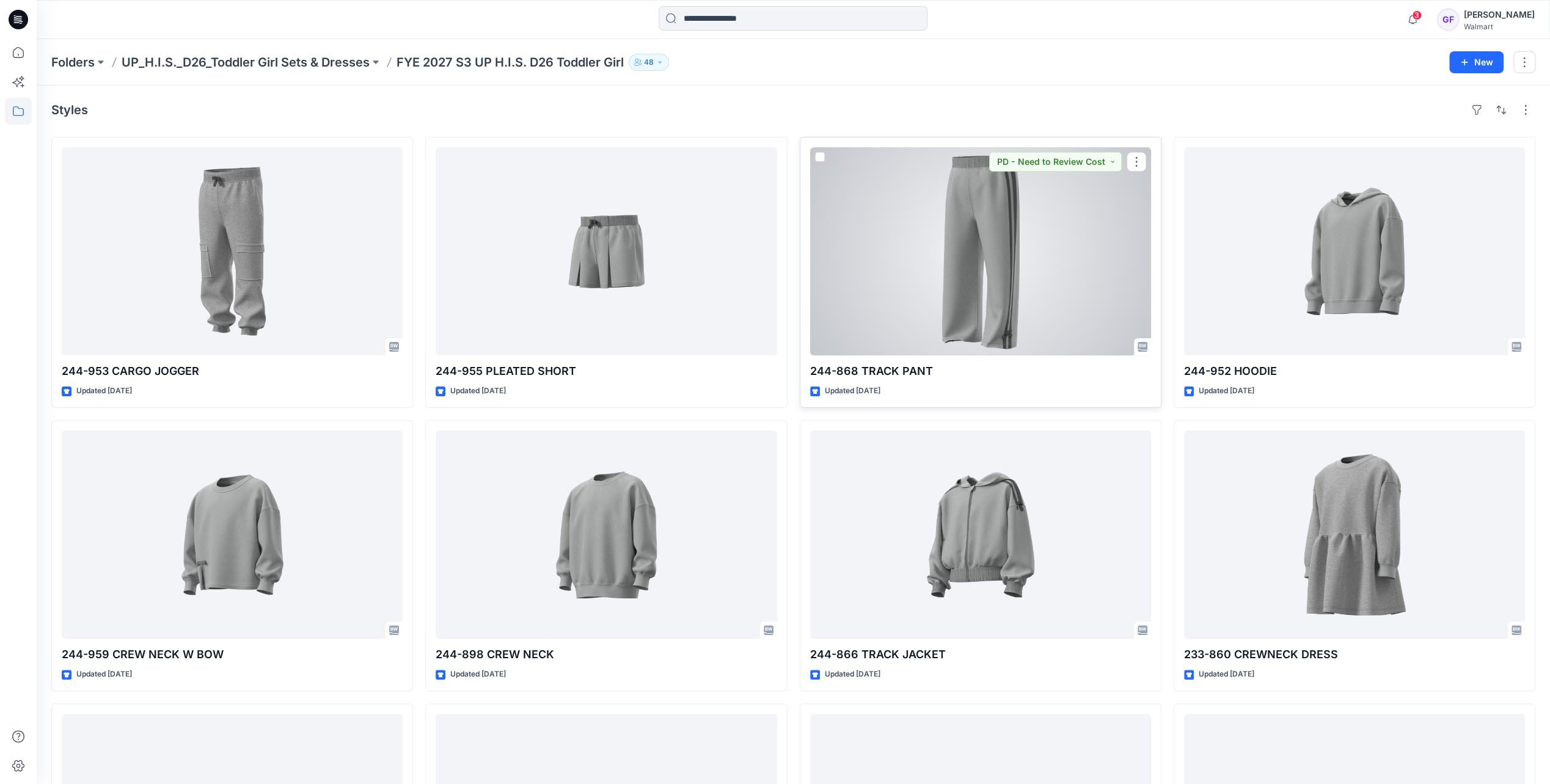
click at [994, 273] on div at bounding box center [980, 251] width 341 height 208
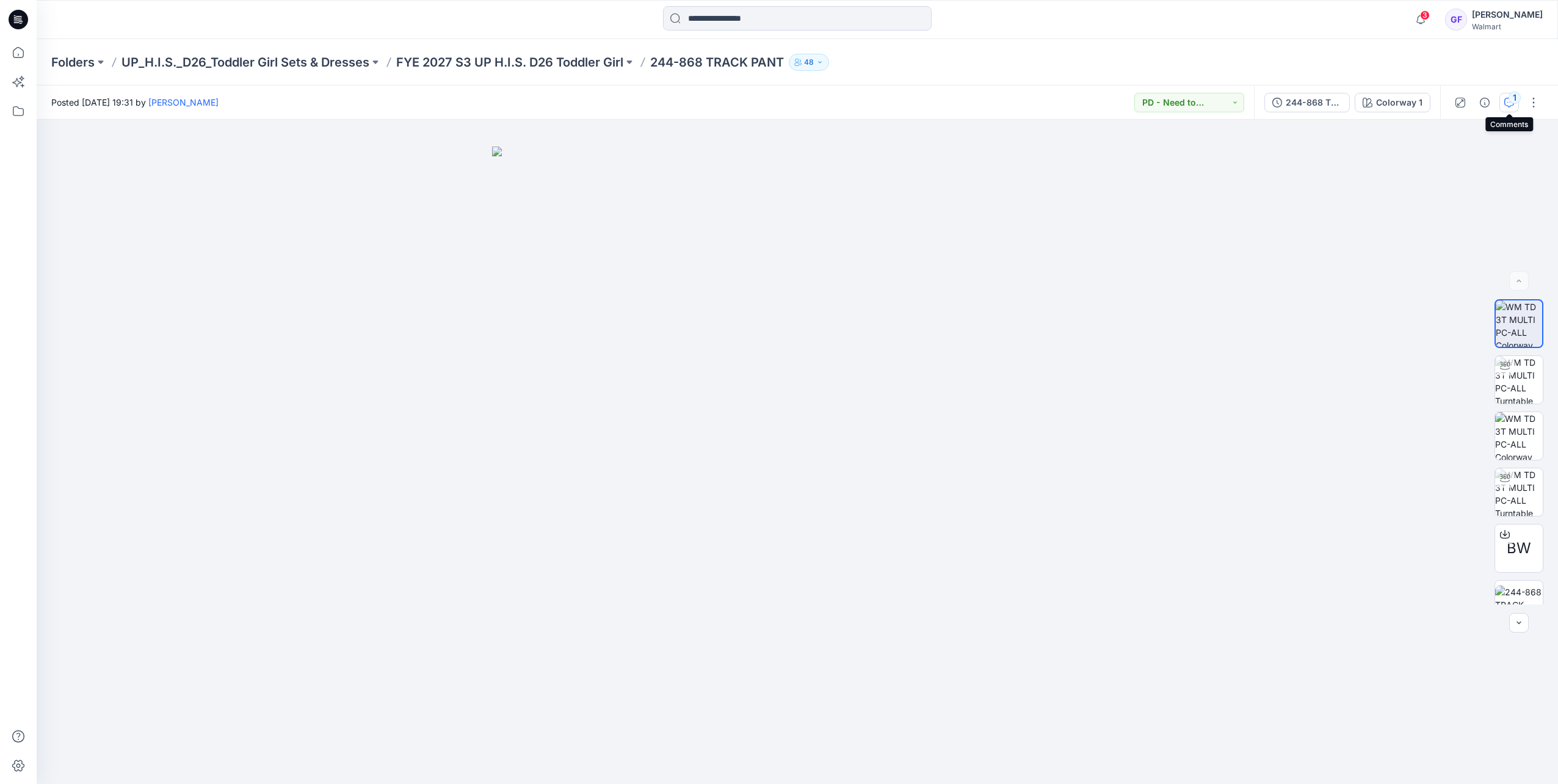
click at [1037, 105] on button "1" at bounding box center [1509, 103] width 19 height 19
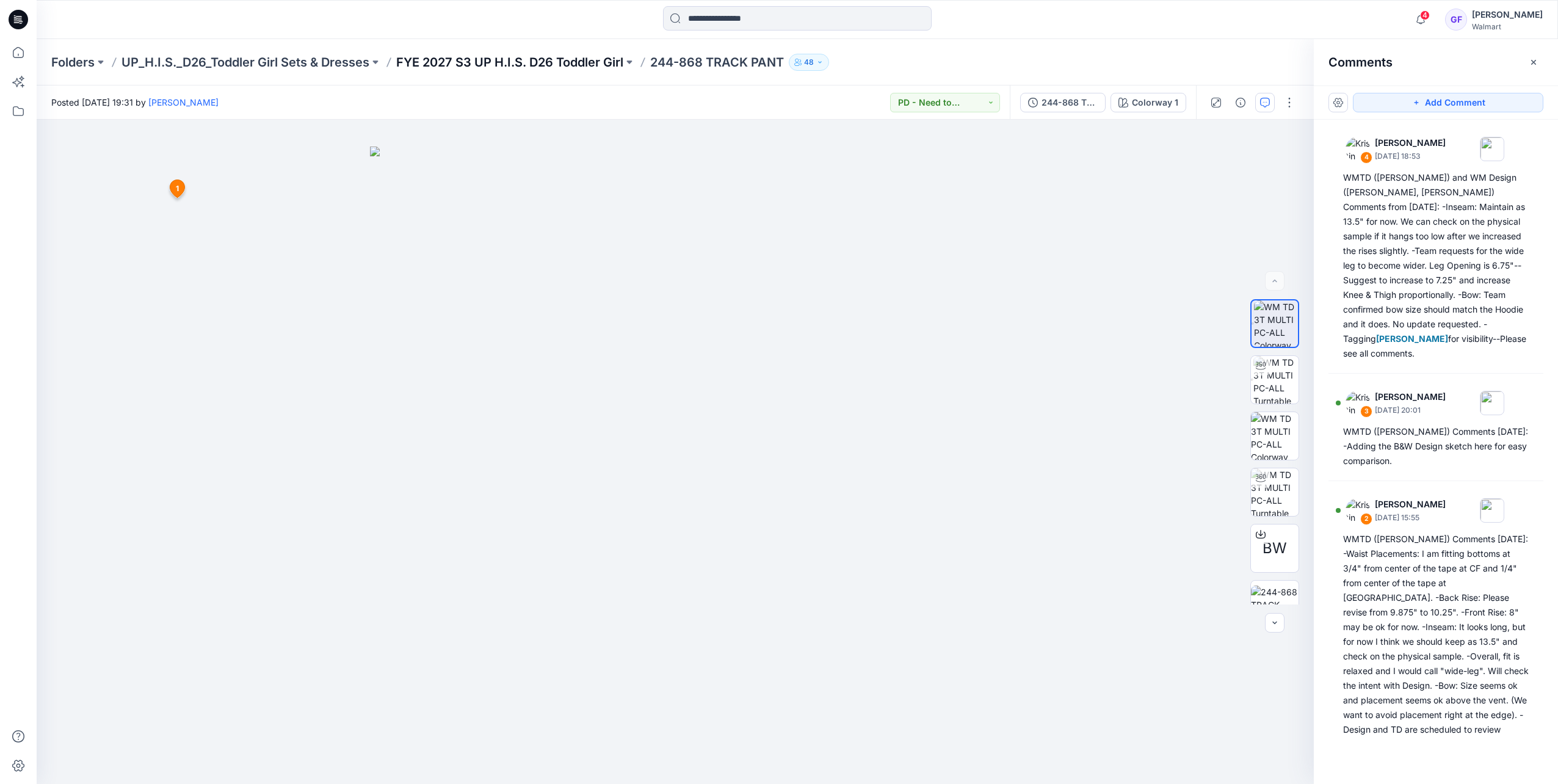
click at [553, 55] on p "FYE 2027 S3 UP H.I.S. D26 Toddler Girl" at bounding box center [509, 62] width 227 height 17
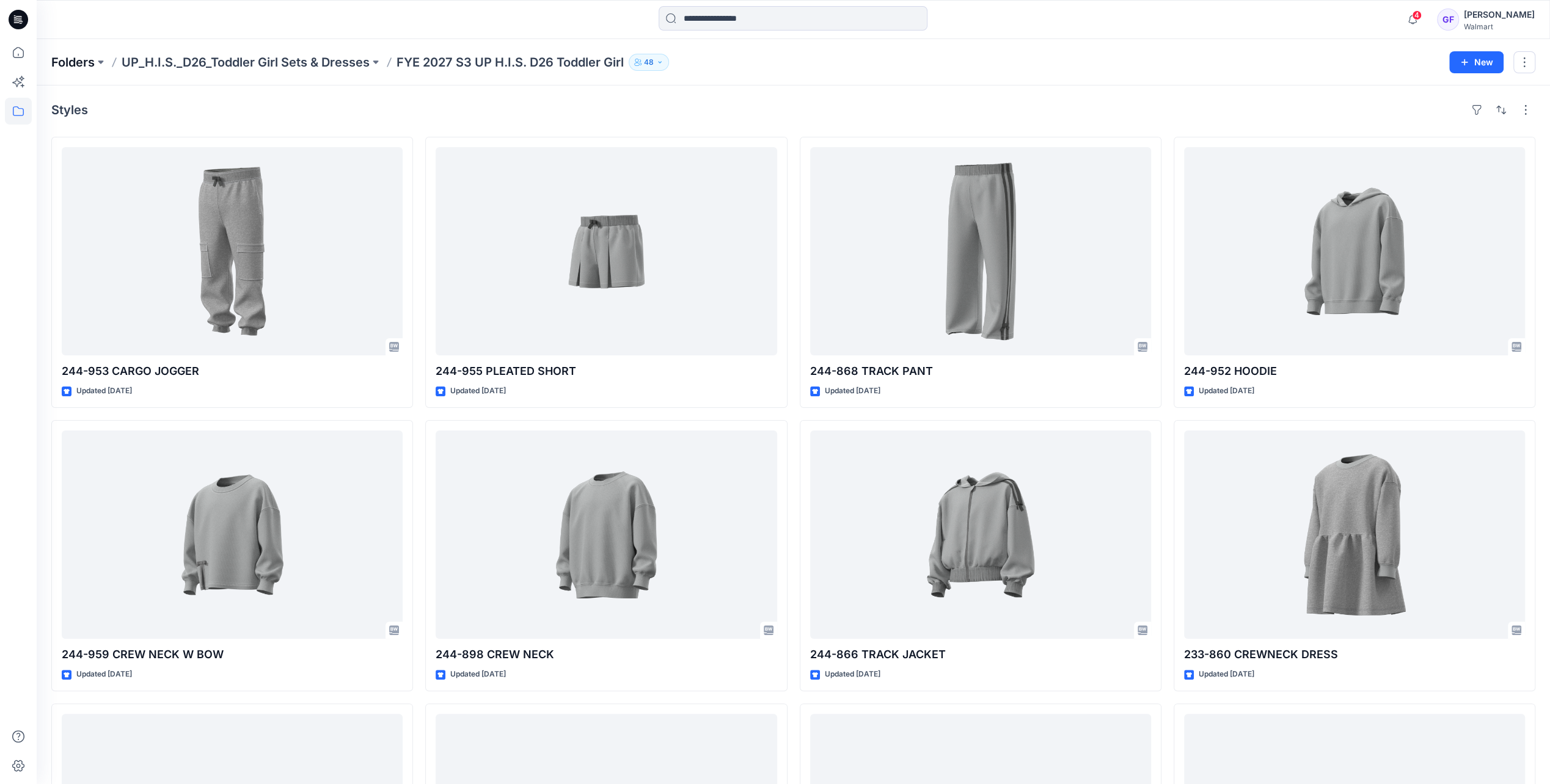
click at [83, 64] on p "Folders" at bounding box center [73, 62] width 44 height 17
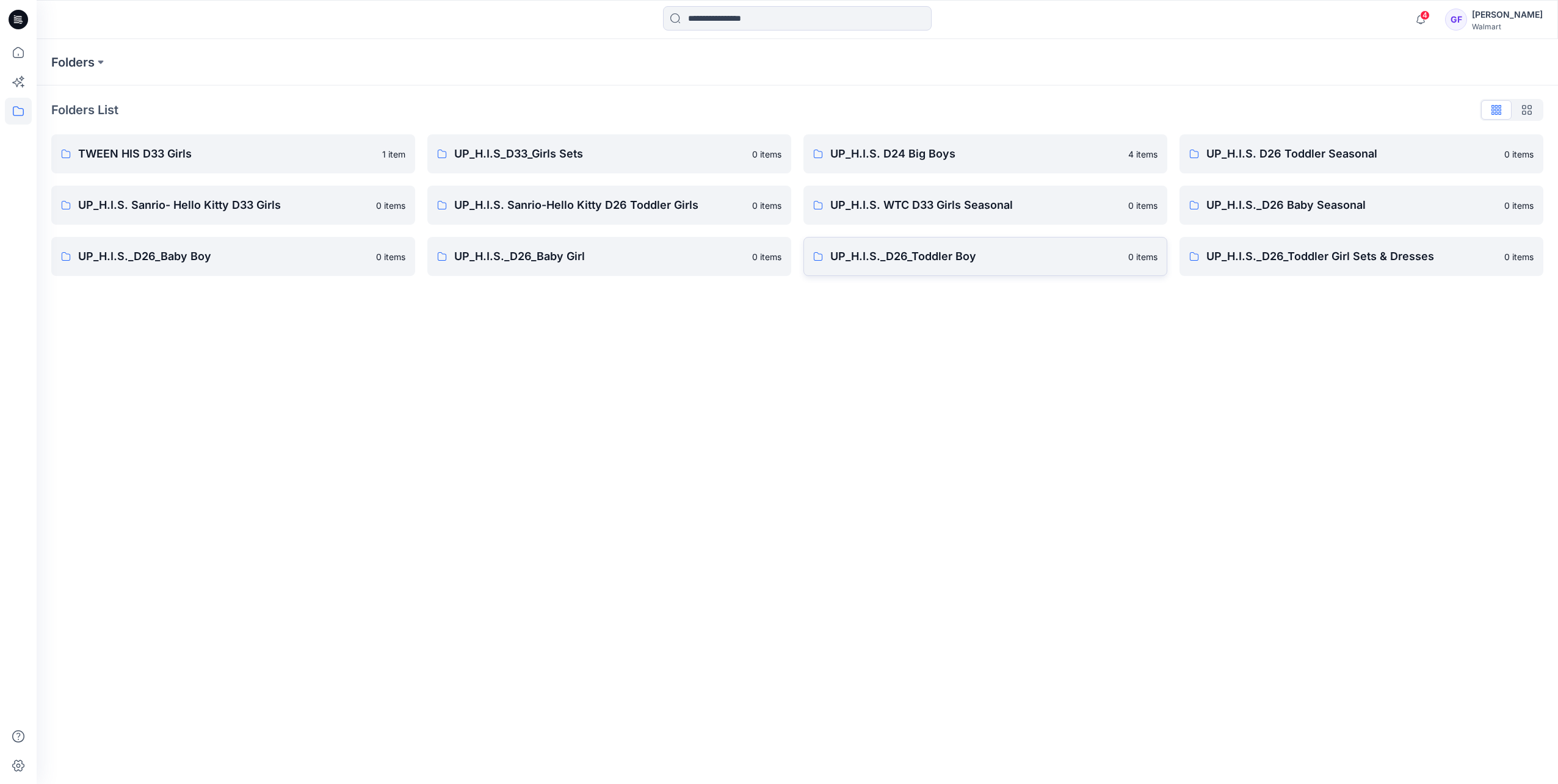
click at [952, 261] on p "UP_H.I.S._D26_Toddler Boy" at bounding box center [976, 257] width 291 height 17
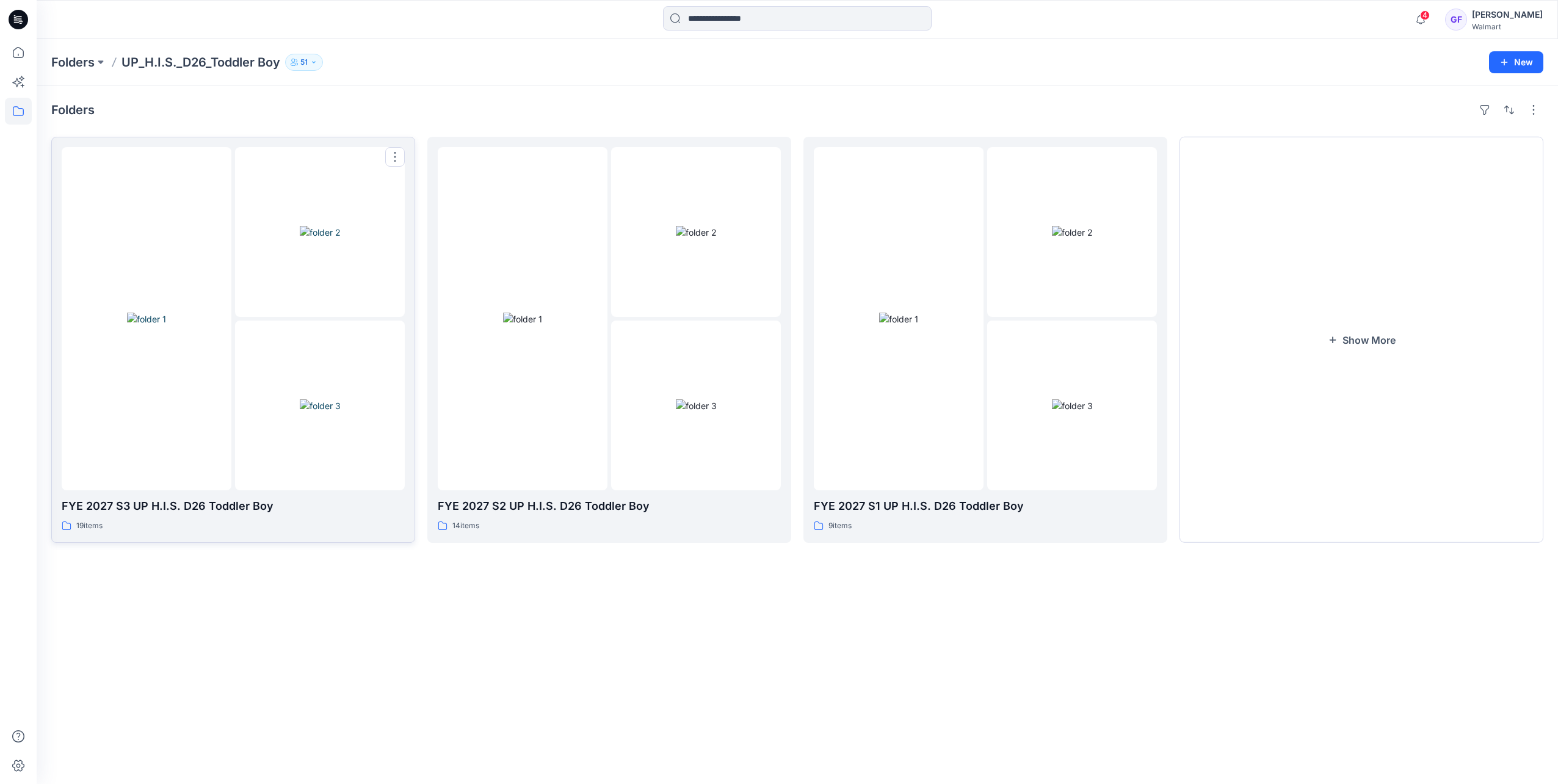
click at [243, 309] on div at bounding box center [320, 232] width 170 height 170
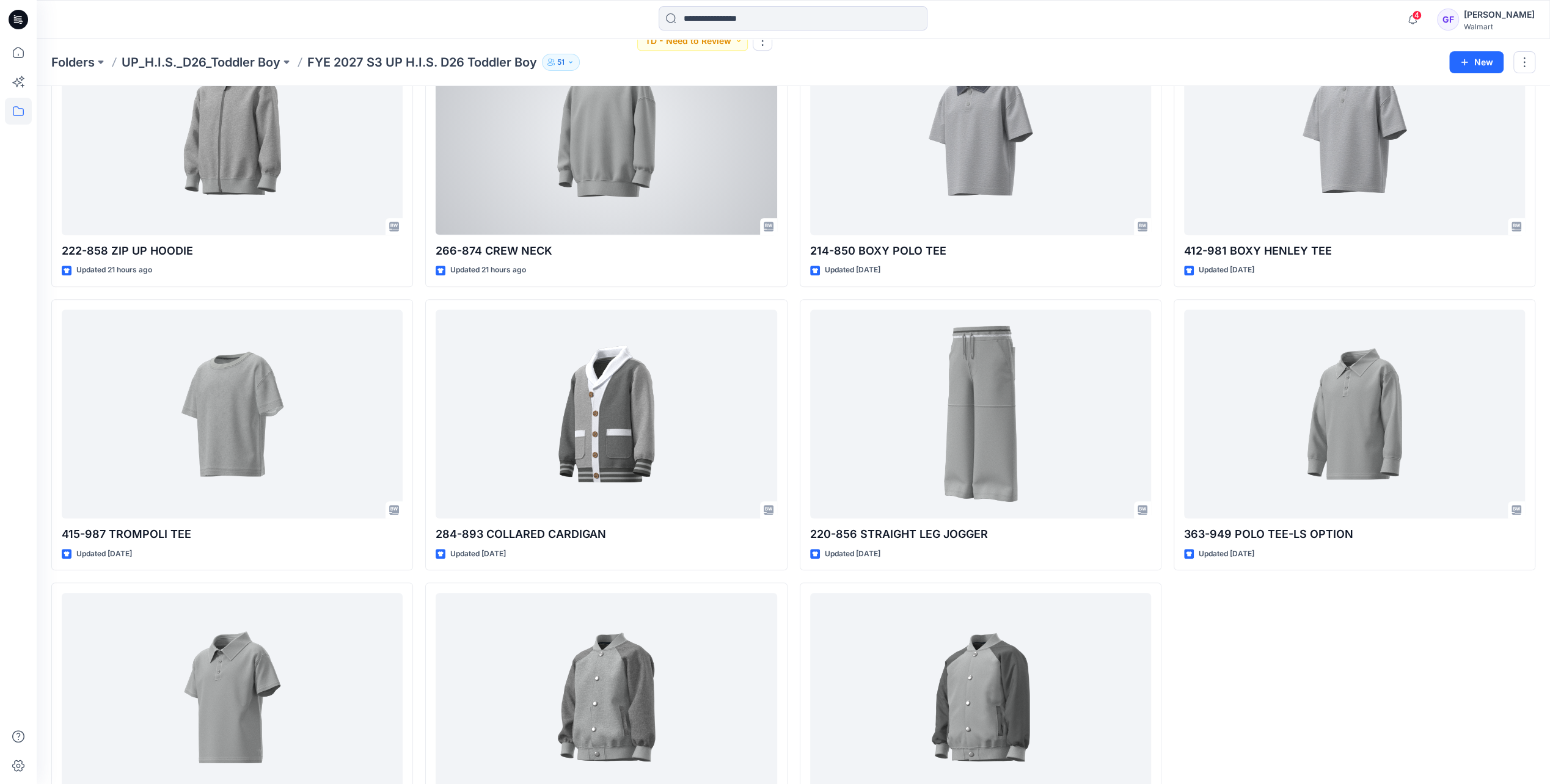
scroll to position [736, 0]
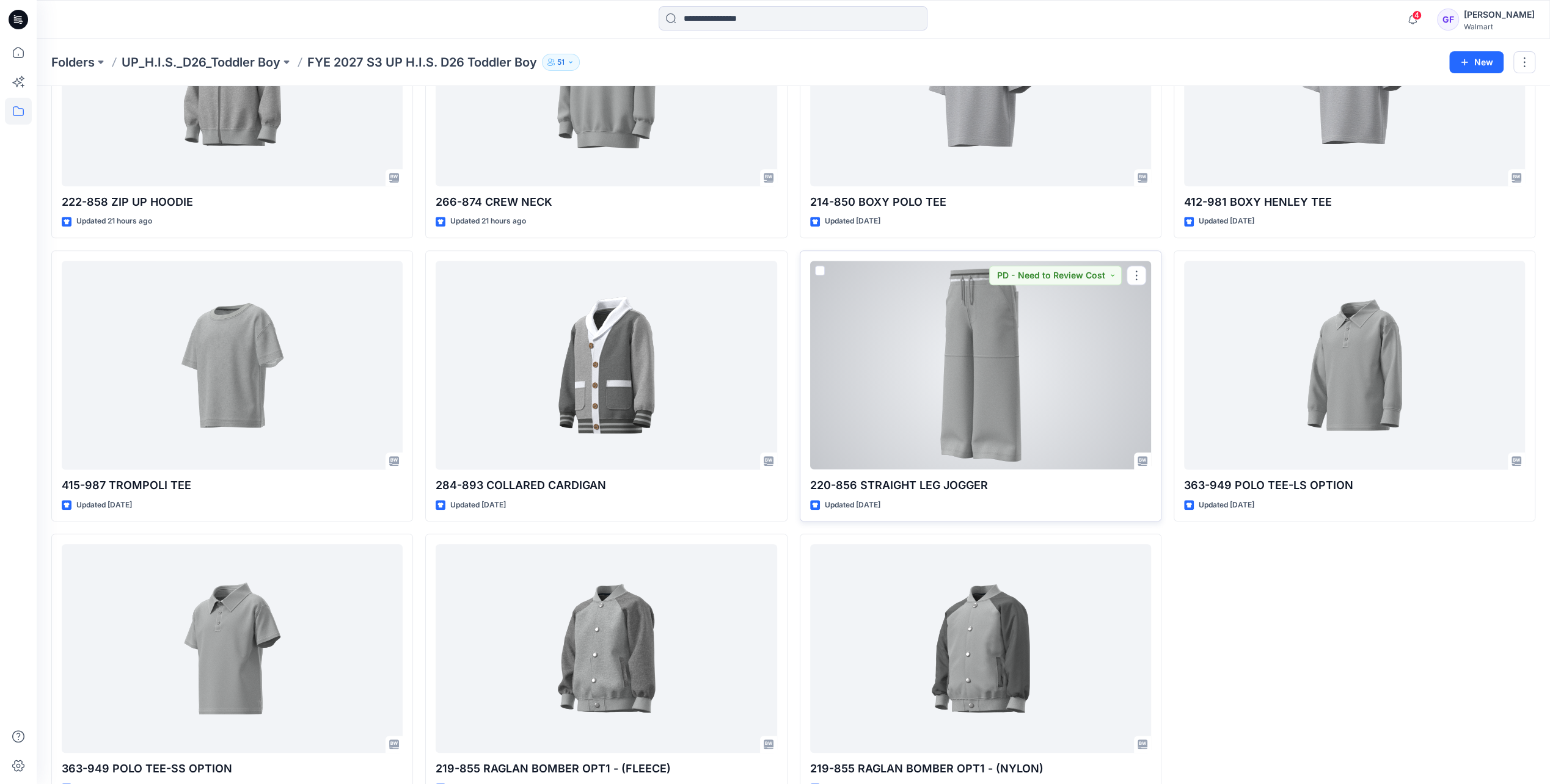
click at [1008, 403] on div at bounding box center [980, 365] width 341 height 208
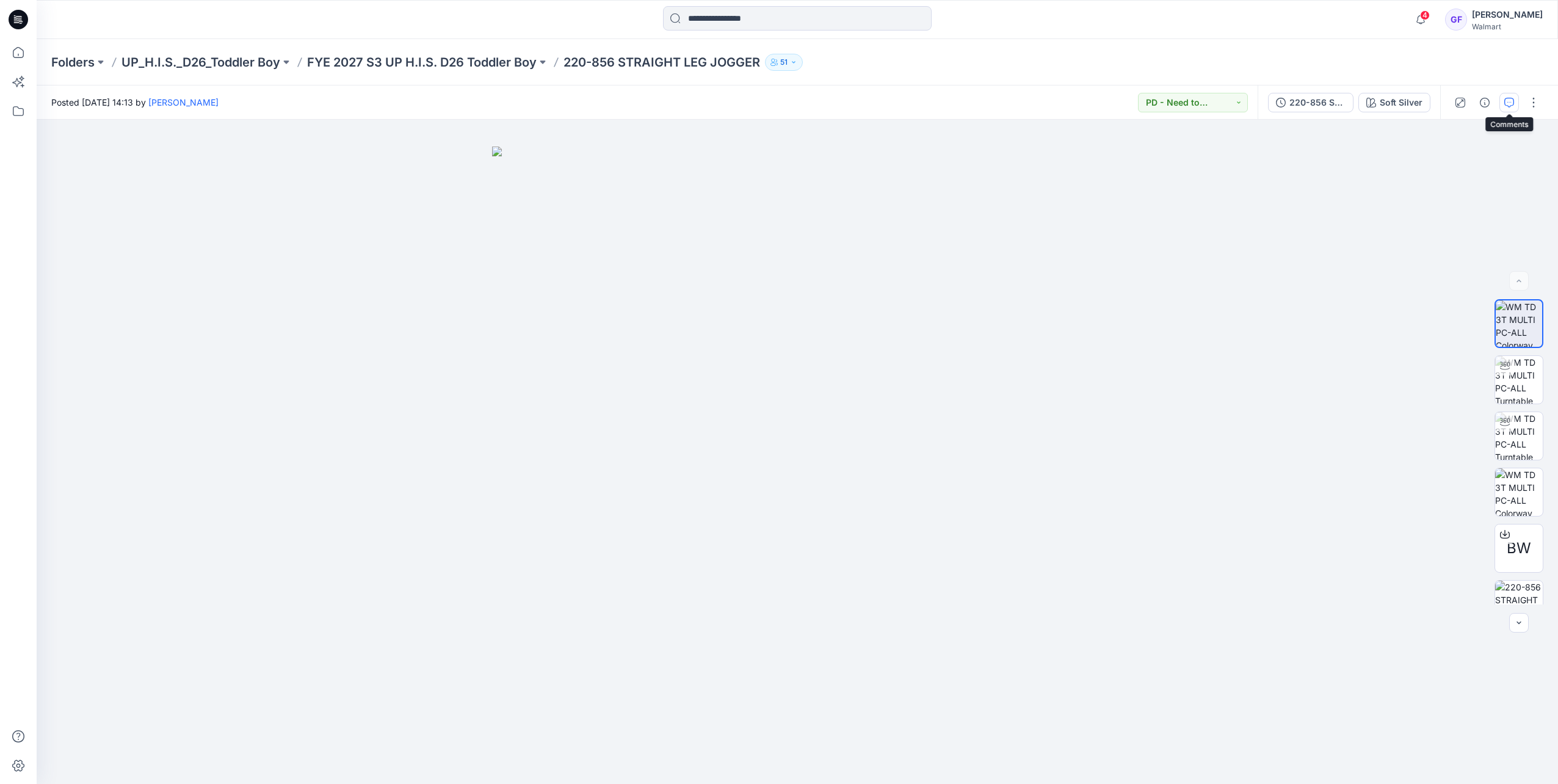
click at [1037, 103] on icon "button" at bounding box center [1509, 103] width 10 height 10
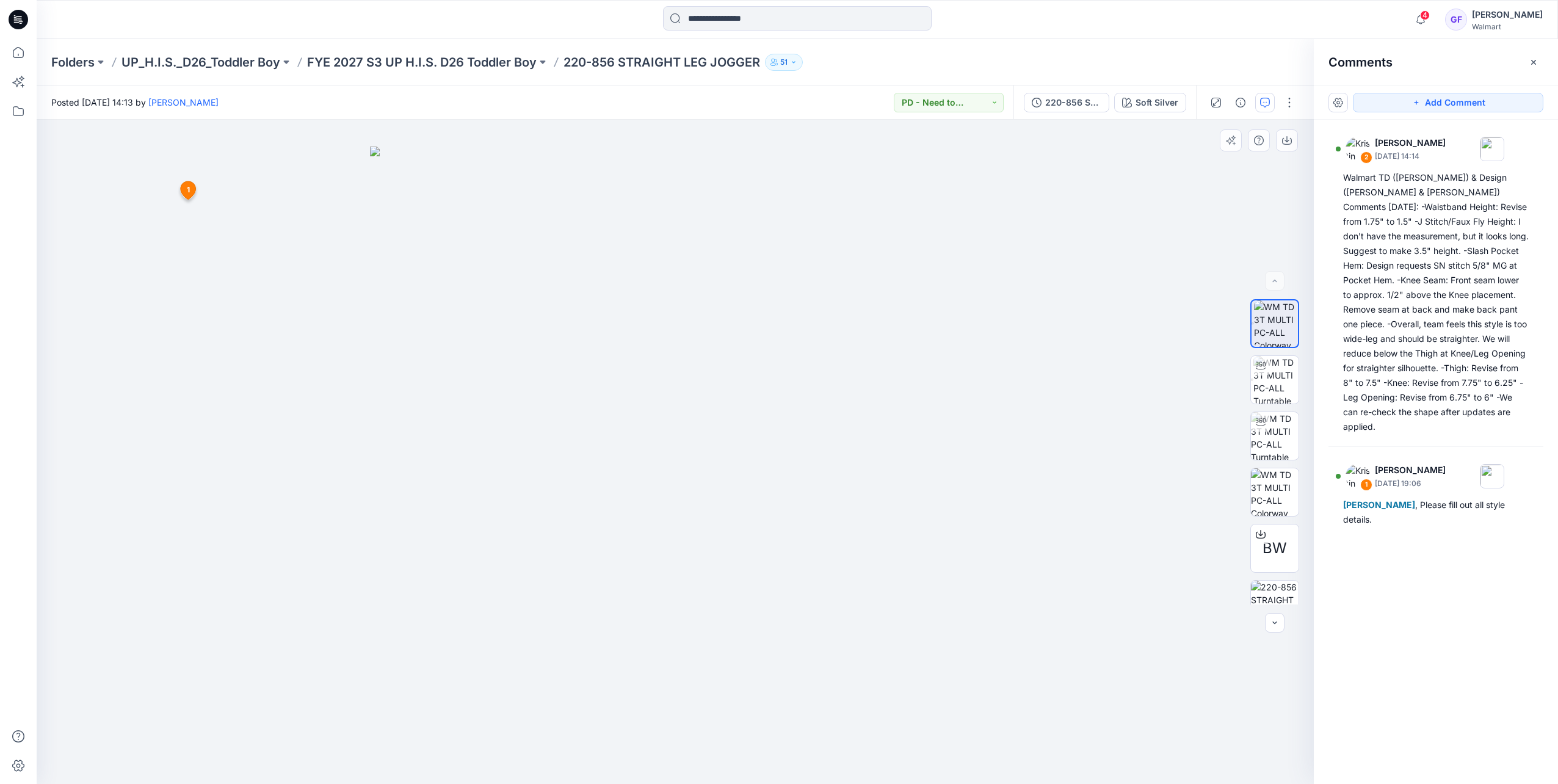
click at [528, 289] on img at bounding box center [675, 465] width 610 height 637
